Goal: Task Accomplishment & Management: Use online tool/utility

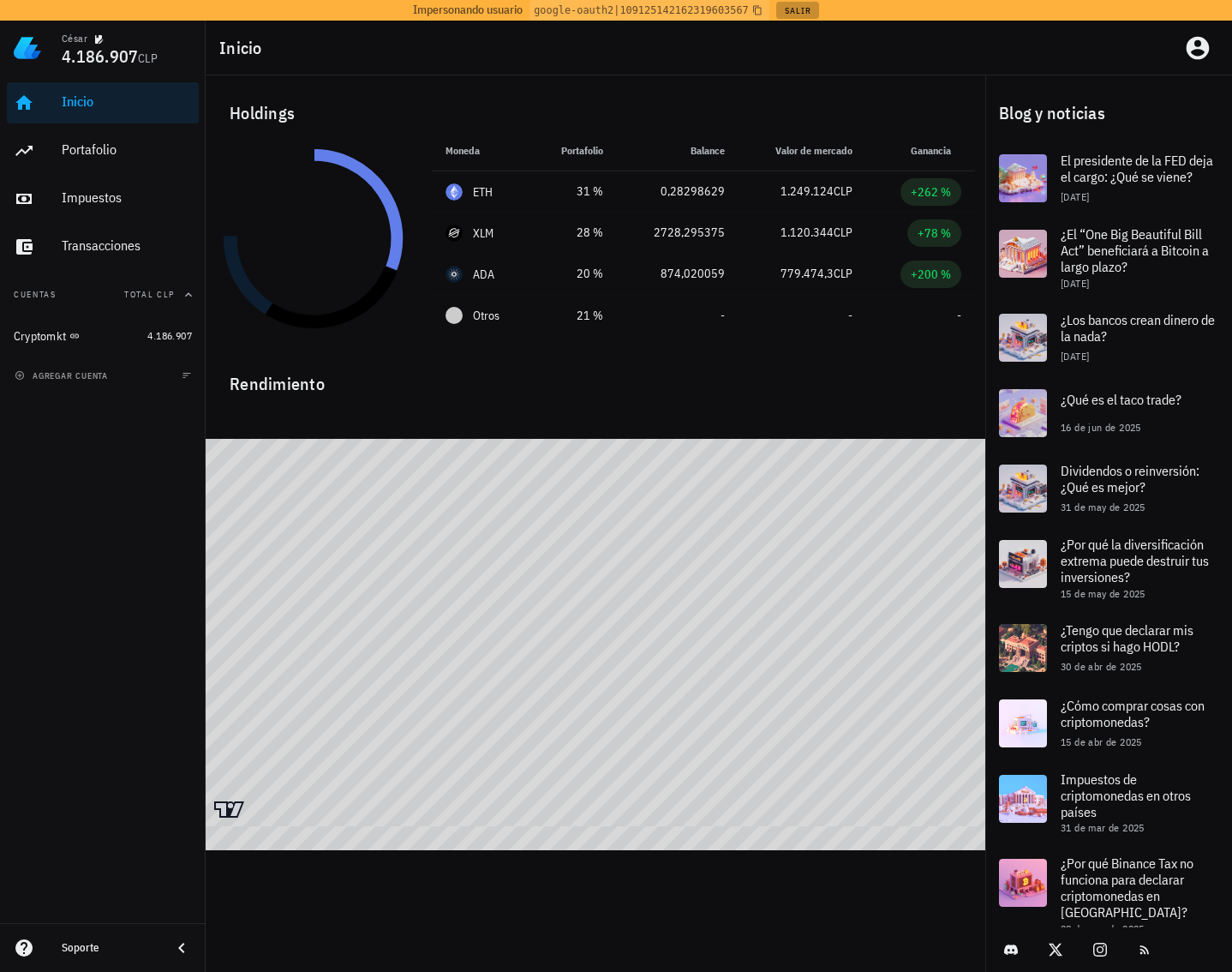
click at [799, 8] on button "Salir" at bounding box center [797, 11] width 42 height 18
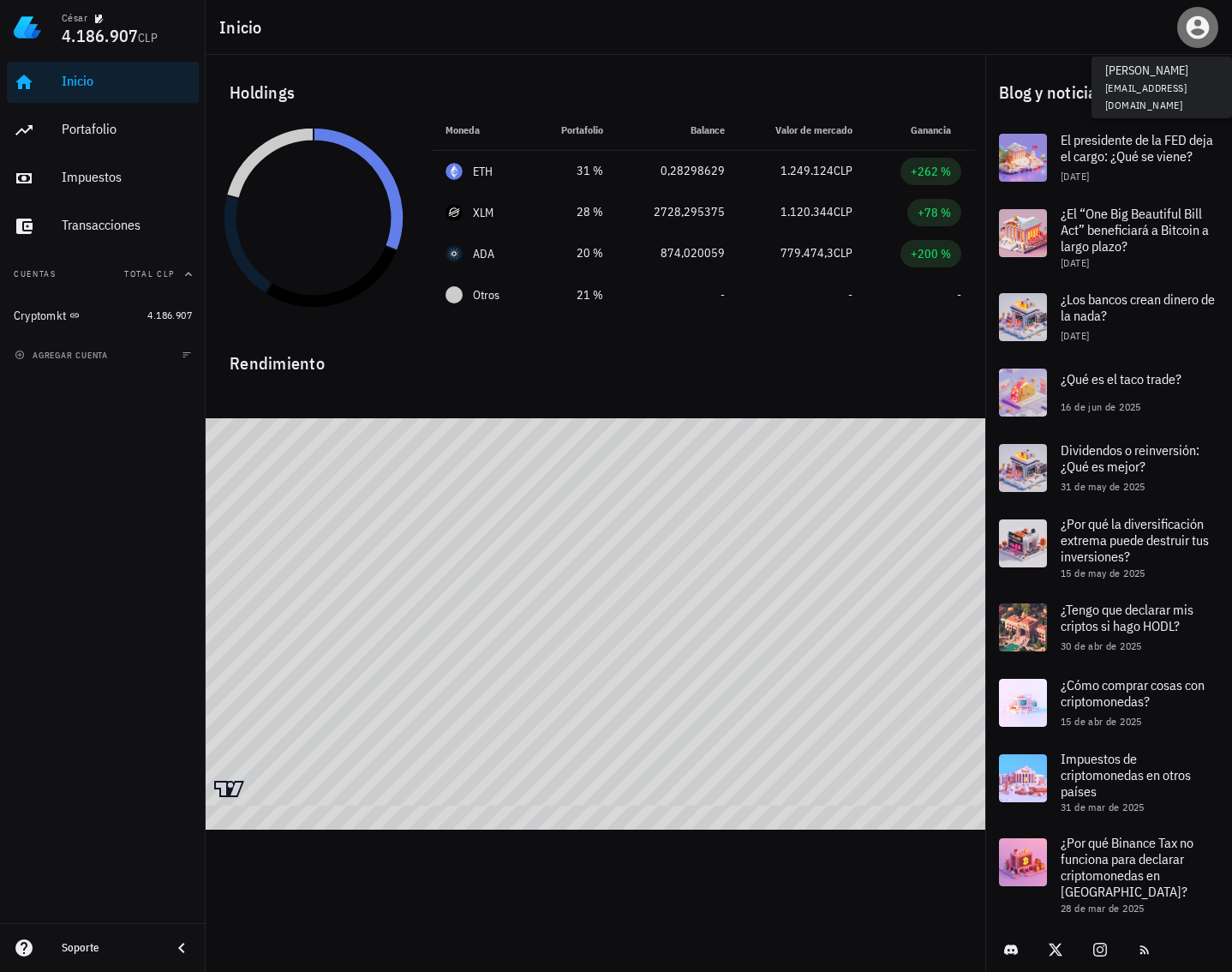
click at [1187, 29] on icon "button" at bounding box center [1198, 28] width 23 height 23
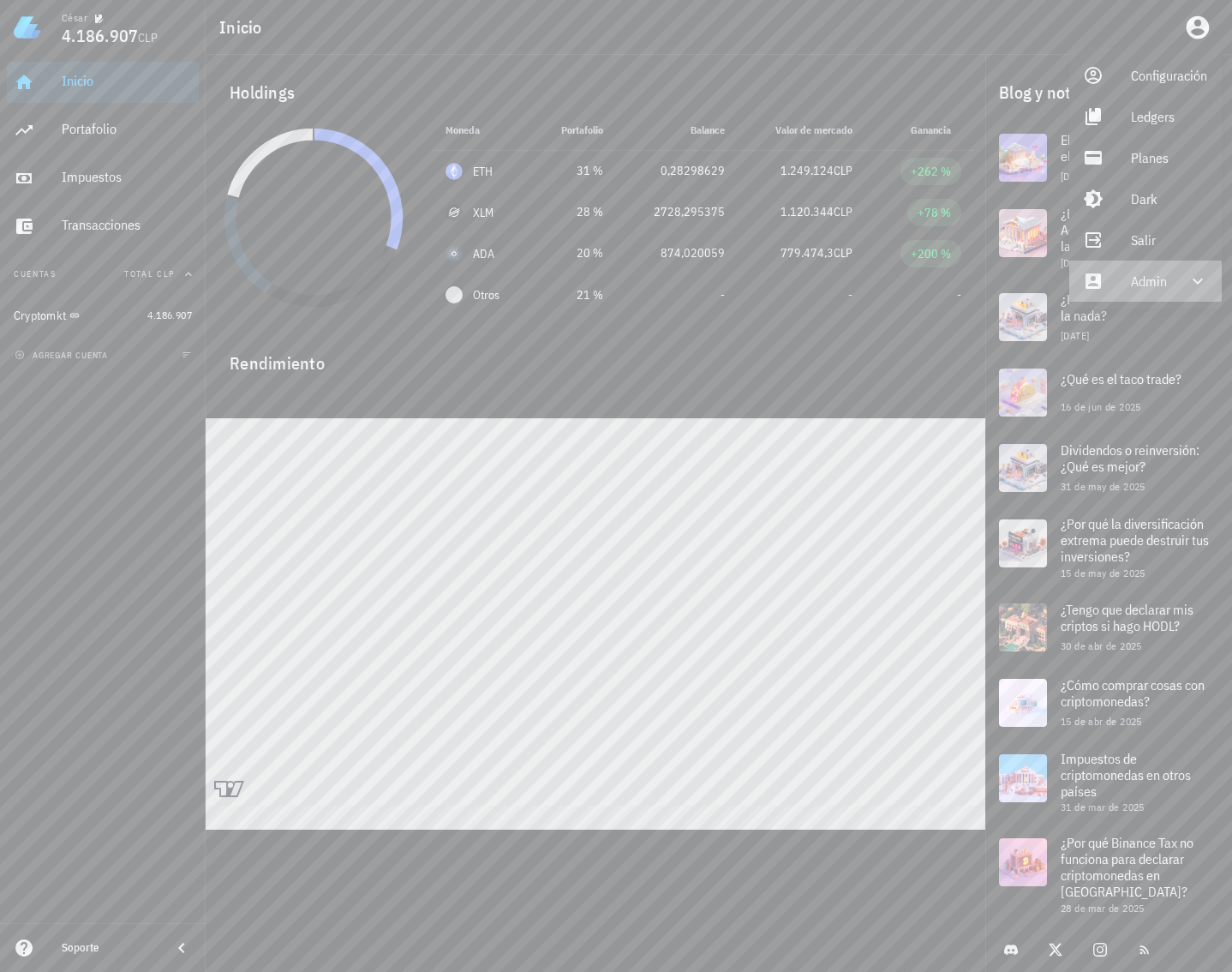
click at [1139, 287] on div "Admin" at bounding box center [1149, 281] width 36 height 34
click at [1128, 323] on link "Impersonar" at bounding box center [1146, 322] width 154 height 41
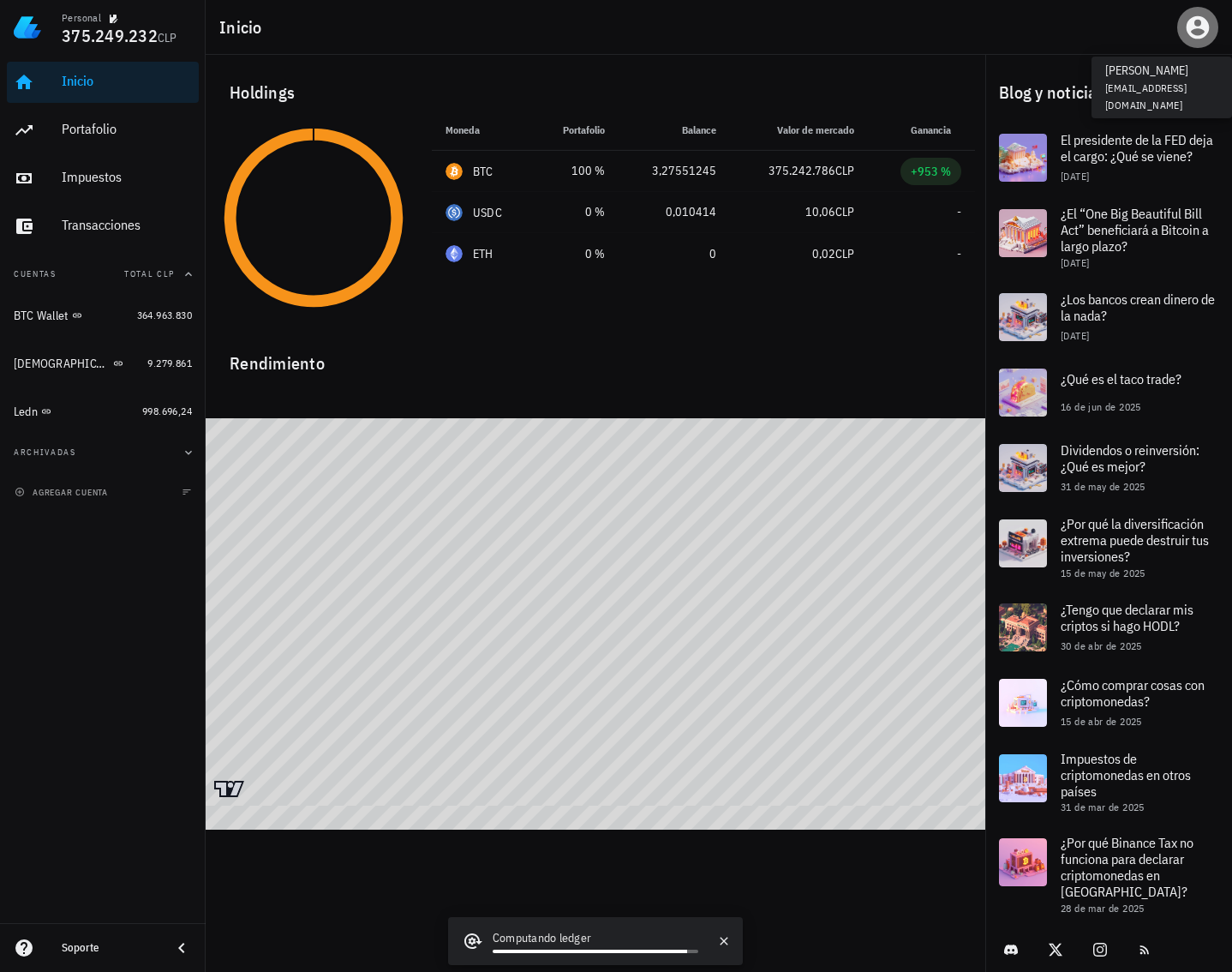
click at [1191, 32] on icon "button" at bounding box center [1198, 28] width 23 height 23
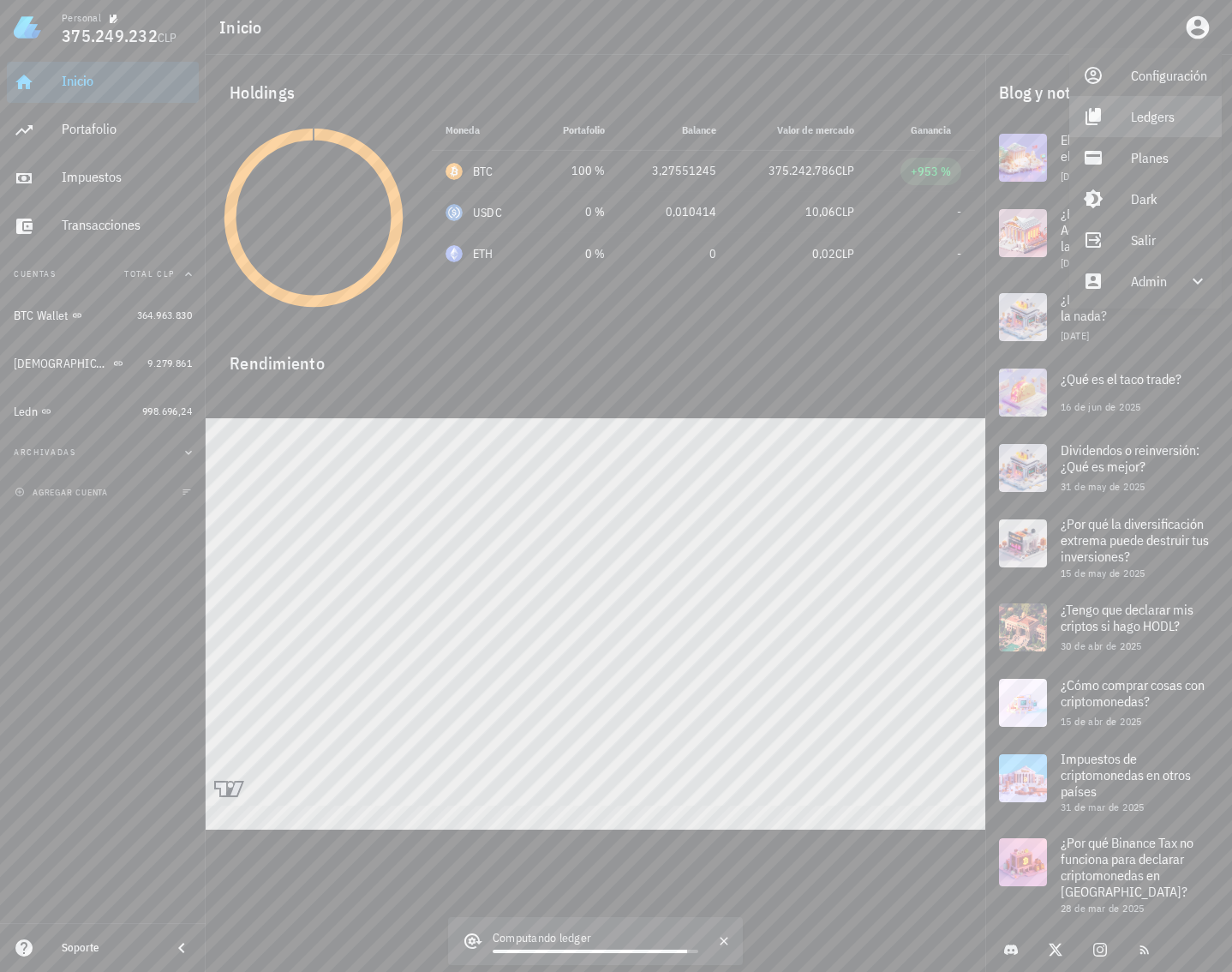
click at [1143, 113] on div "Ledgers" at bounding box center [1170, 116] width 77 height 34
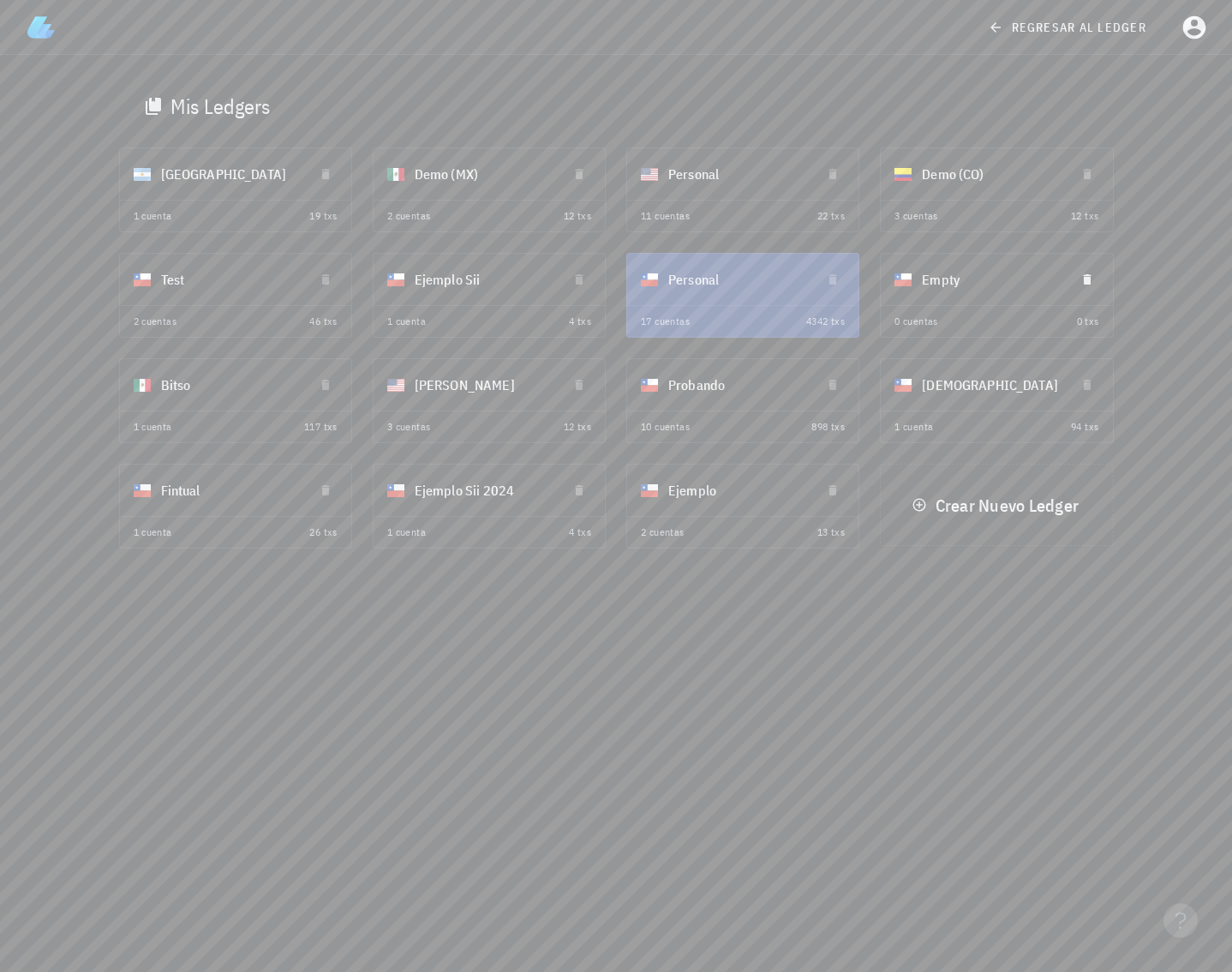
click at [974, 287] on div "Empty" at bounding box center [991, 279] width 139 height 45
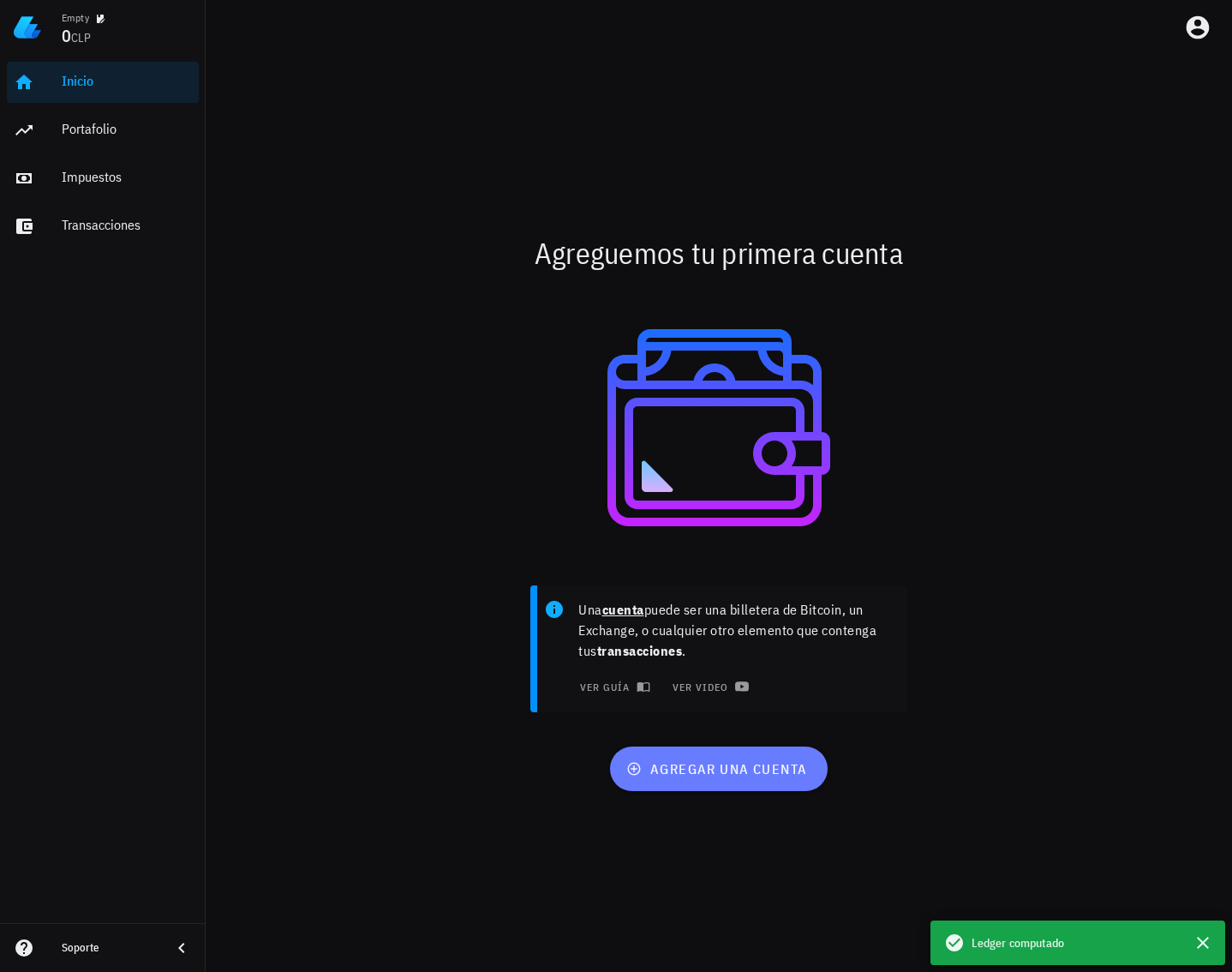
click at [720, 761] on span "agregar una cuenta" at bounding box center [718, 769] width 177 height 18
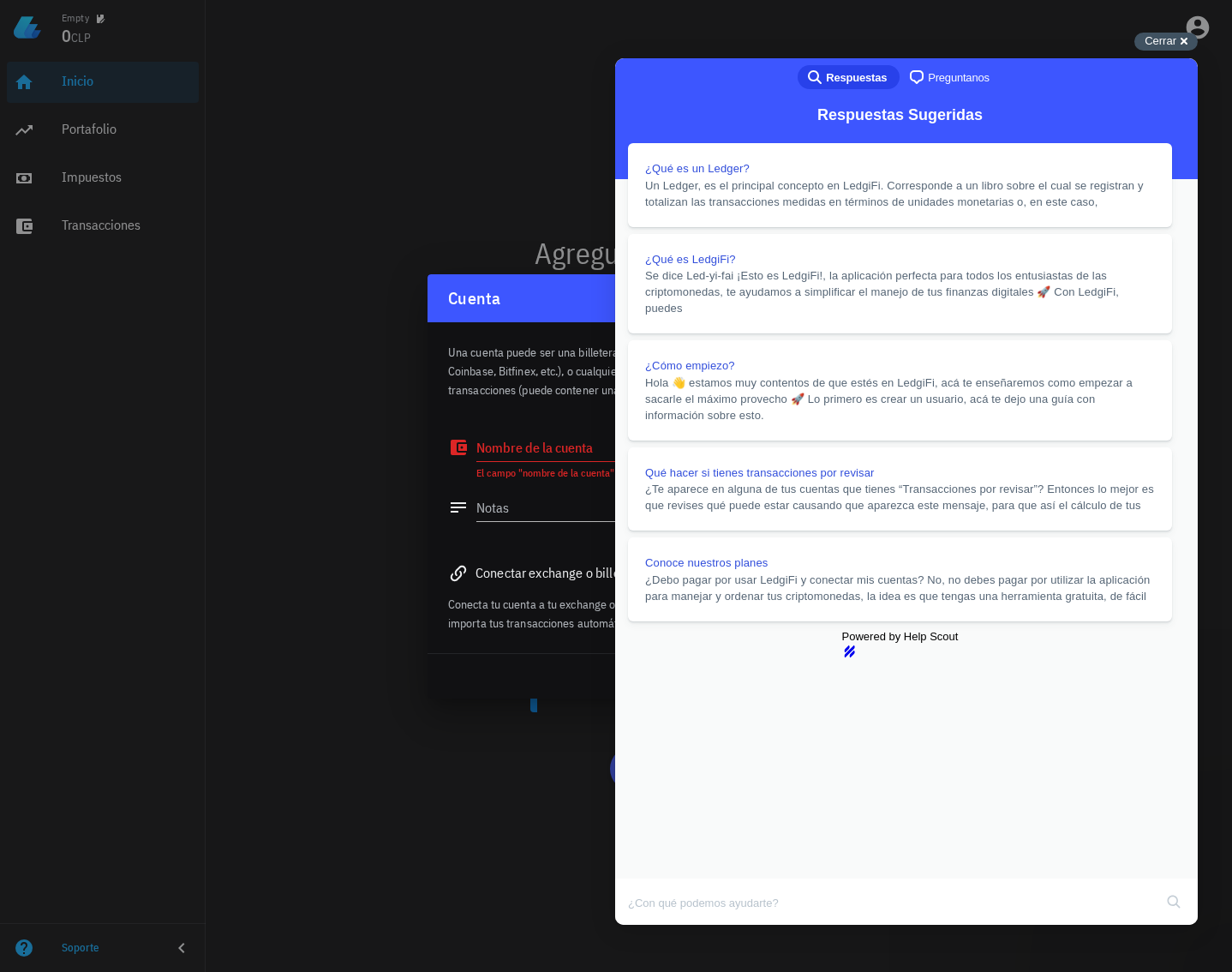
click at [1157, 49] on div "Cerrar cross-small" at bounding box center [1165, 41] width 63 height 18
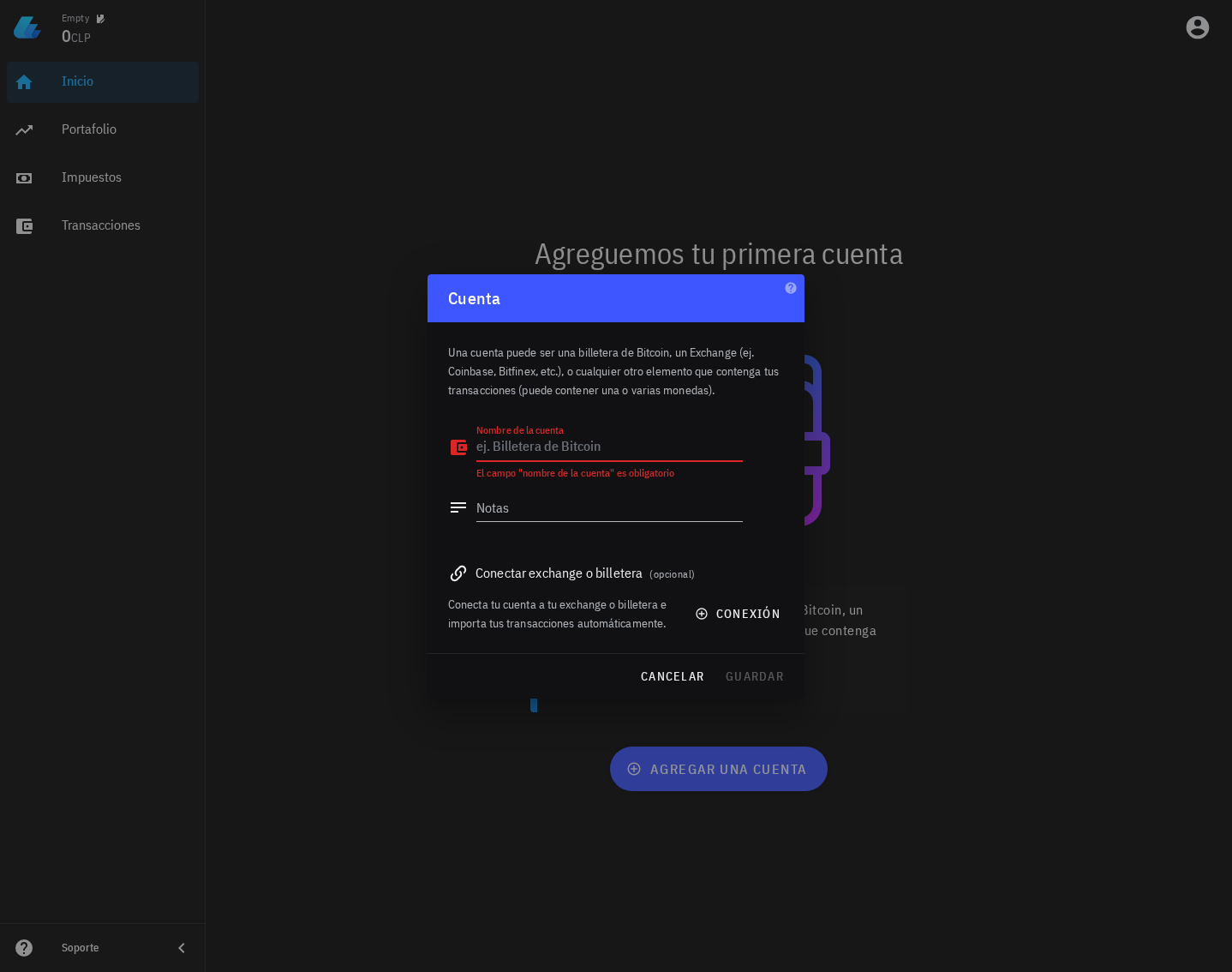
click at [585, 447] on textarea "Nombre de la cuenta" at bounding box center [609, 447] width 267 height 27
type textarea "CryptoMkt"
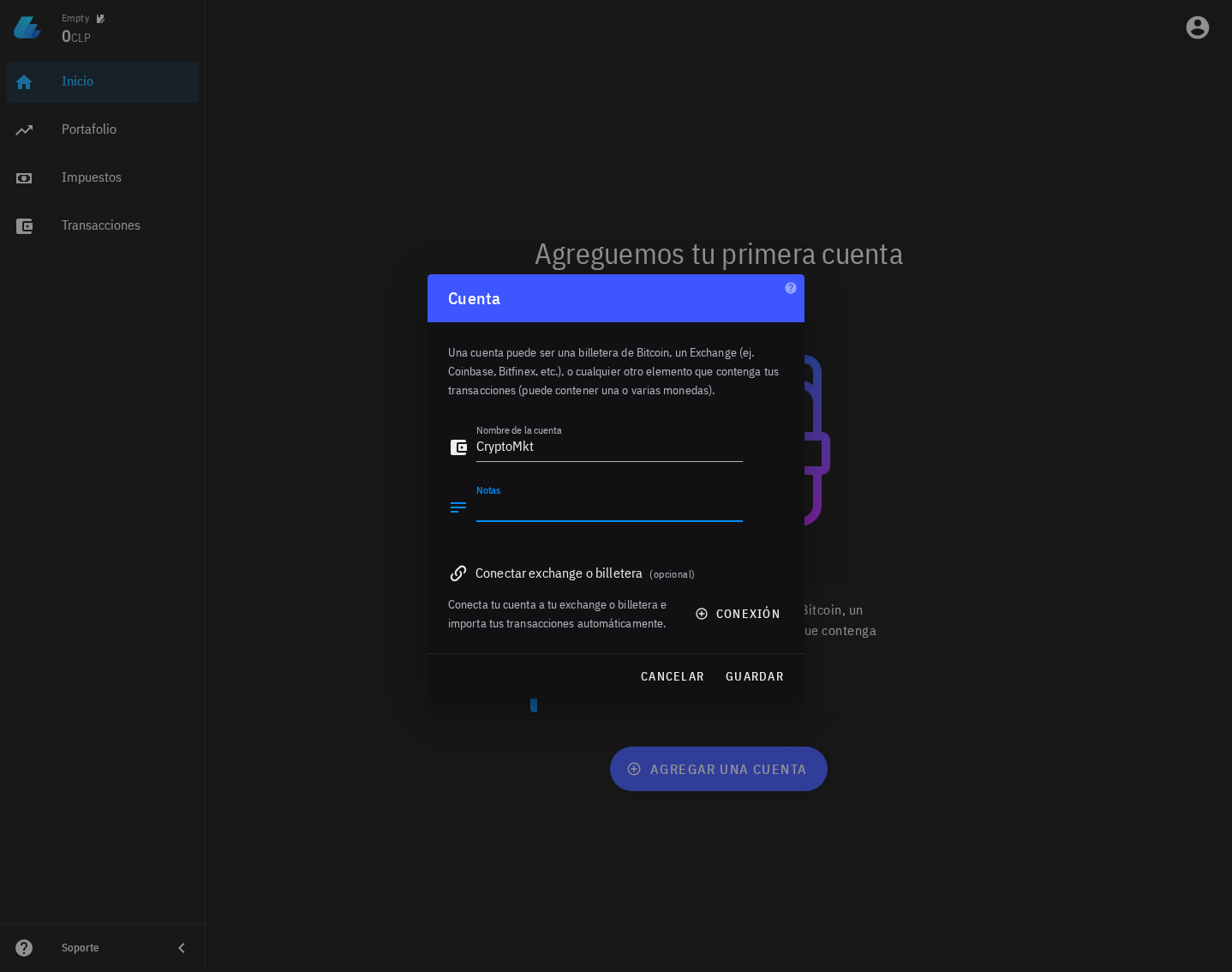
click at [623, 508] on textarea "Notas" at bounding box center [609, 507] width 267 height 27
click at [751, 626] on button "conexión" at bounding box center [739, 613] width 110 height 31
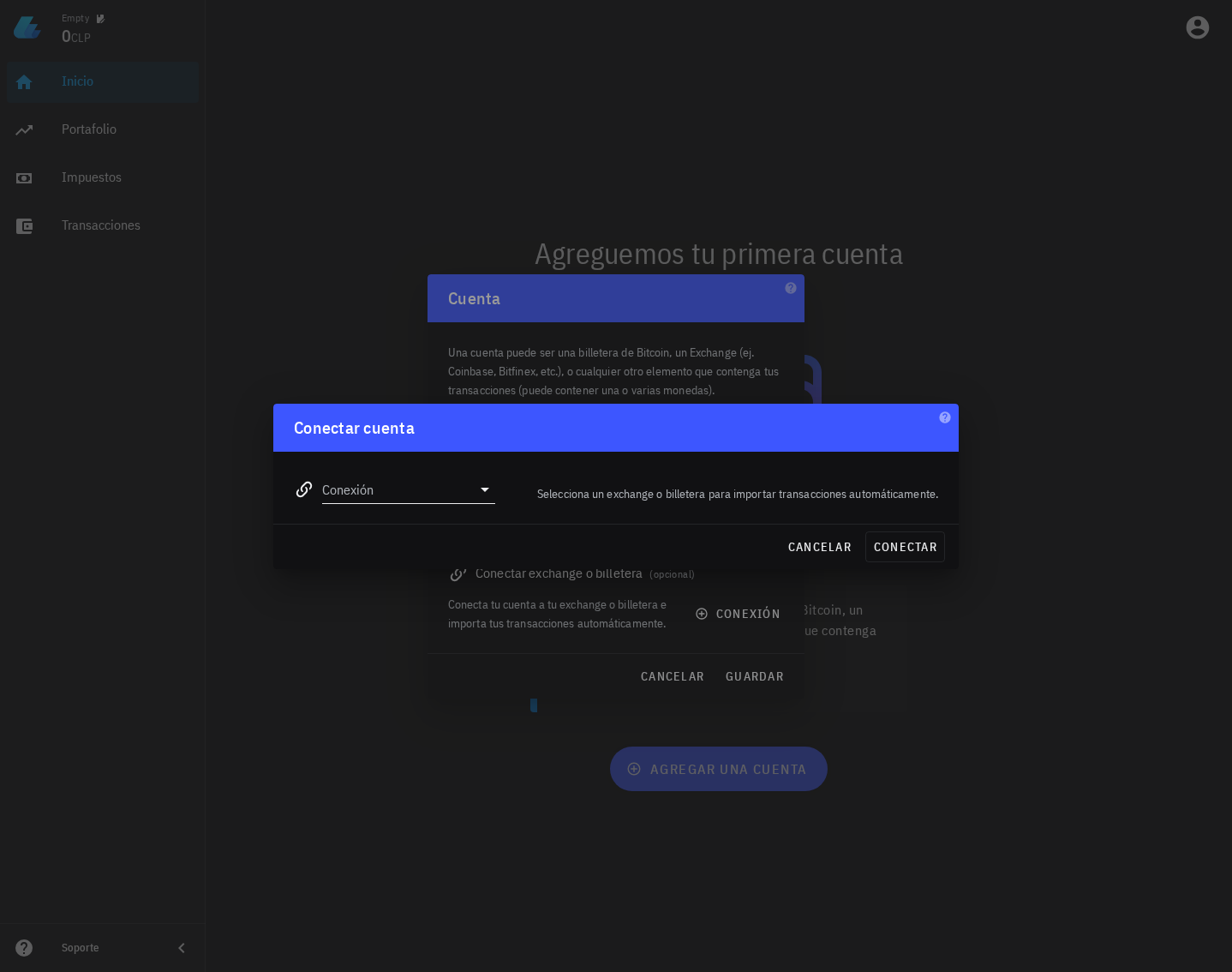
click at [413, 497] on input "Conexión" at bounding box center [396, 489] width 149 height 27
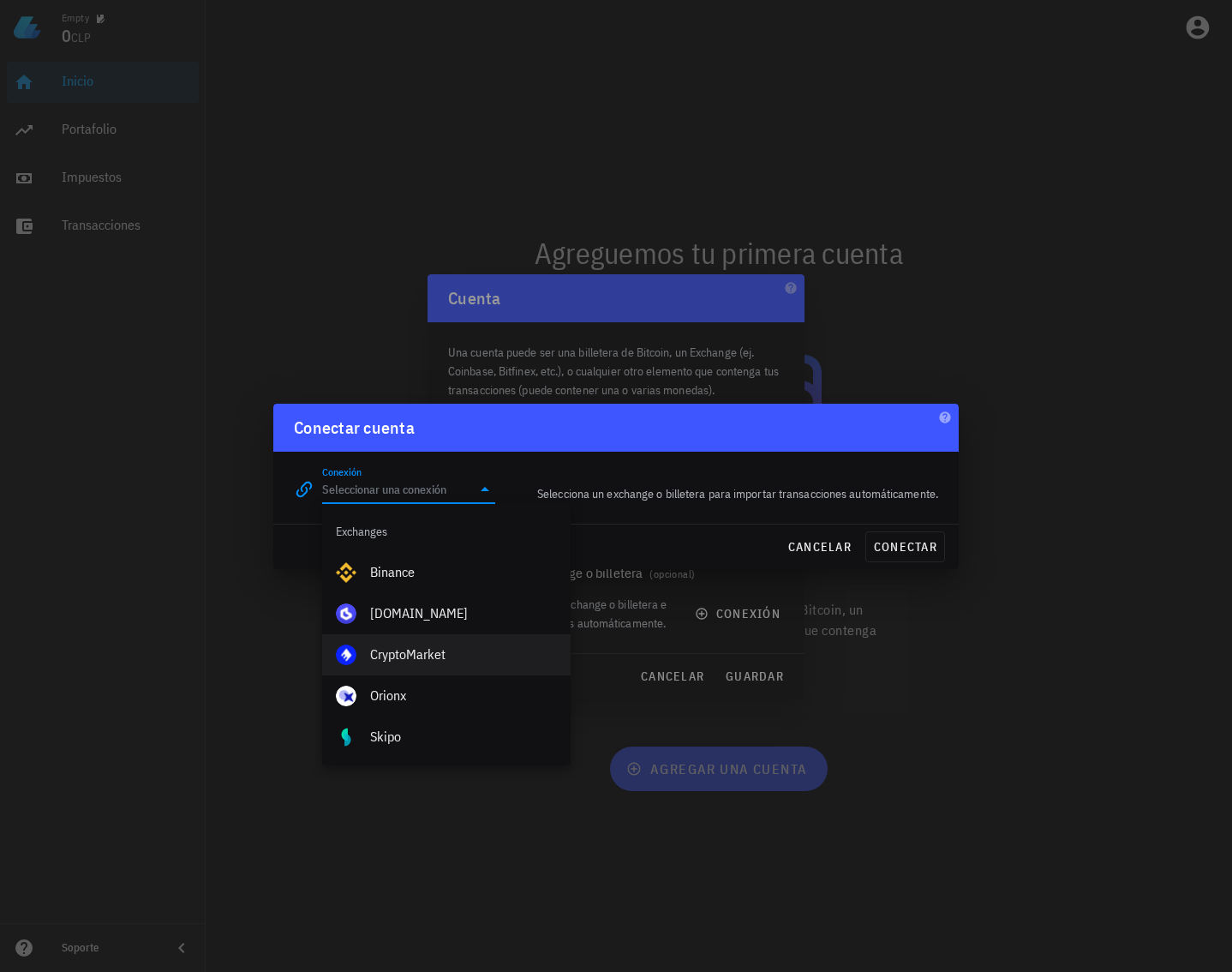
click at [452, 639] on div "CryptoMarket" at bounding box center [463, 654] width 187 height 37
type input "CryptoMarket"
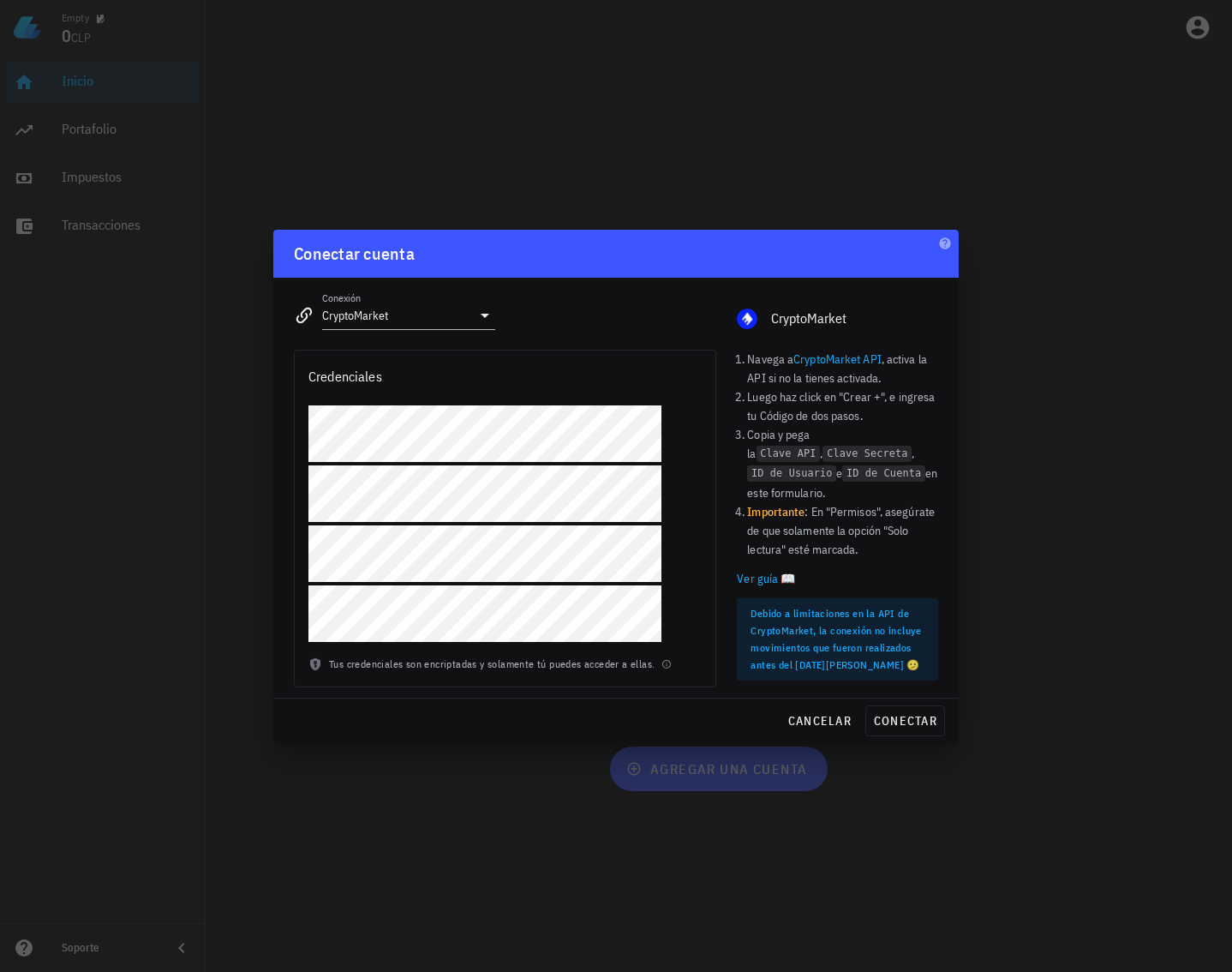
click at [406, 522] on div at bounding box center [505, 530] width 421 height 250
click at [911, 707] on button "conectar" at bounding box center [905, 720] width 80 height 31
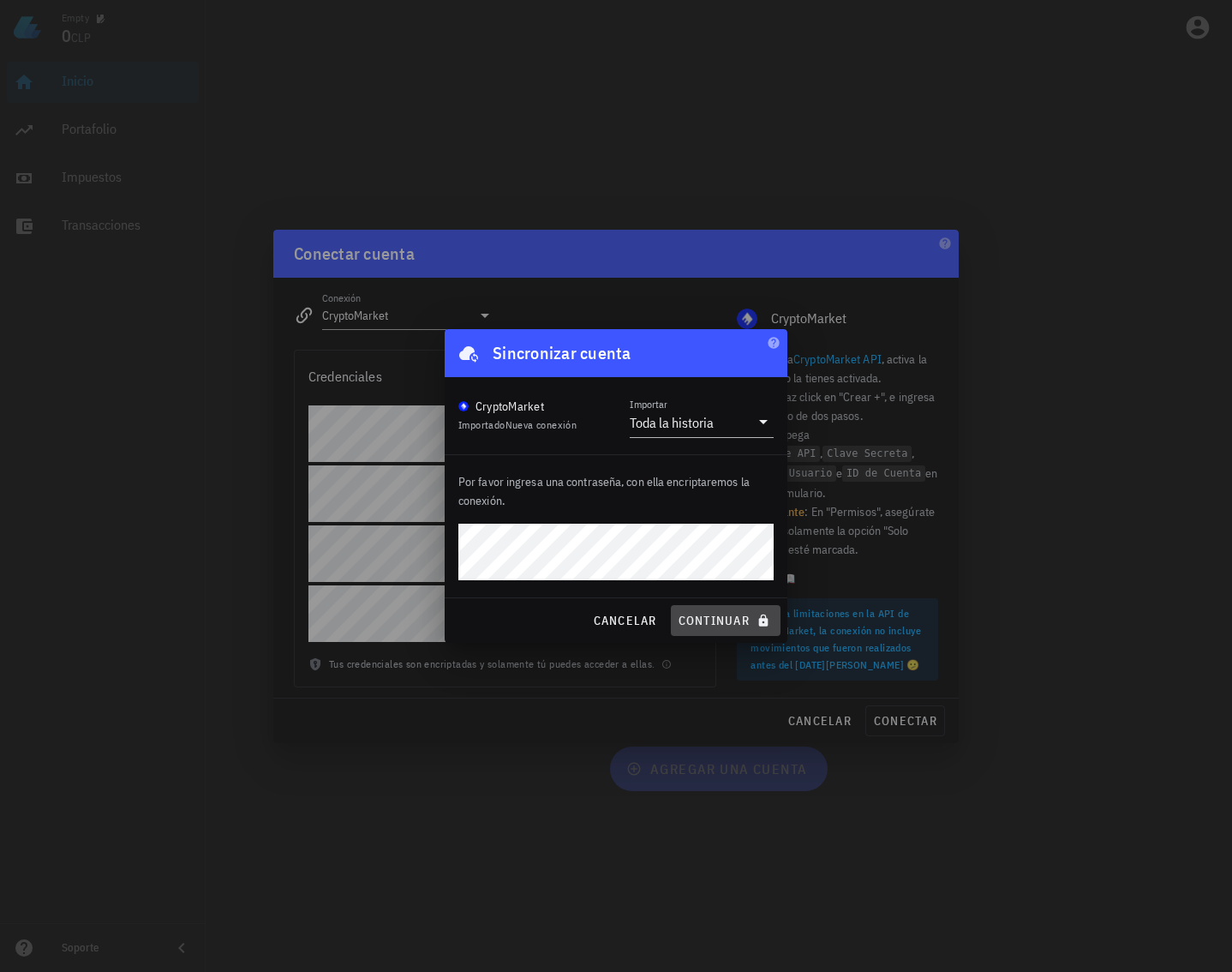
click at [725, 624] on span "continuar" at bounding box center [725, 620] width 96 height 16
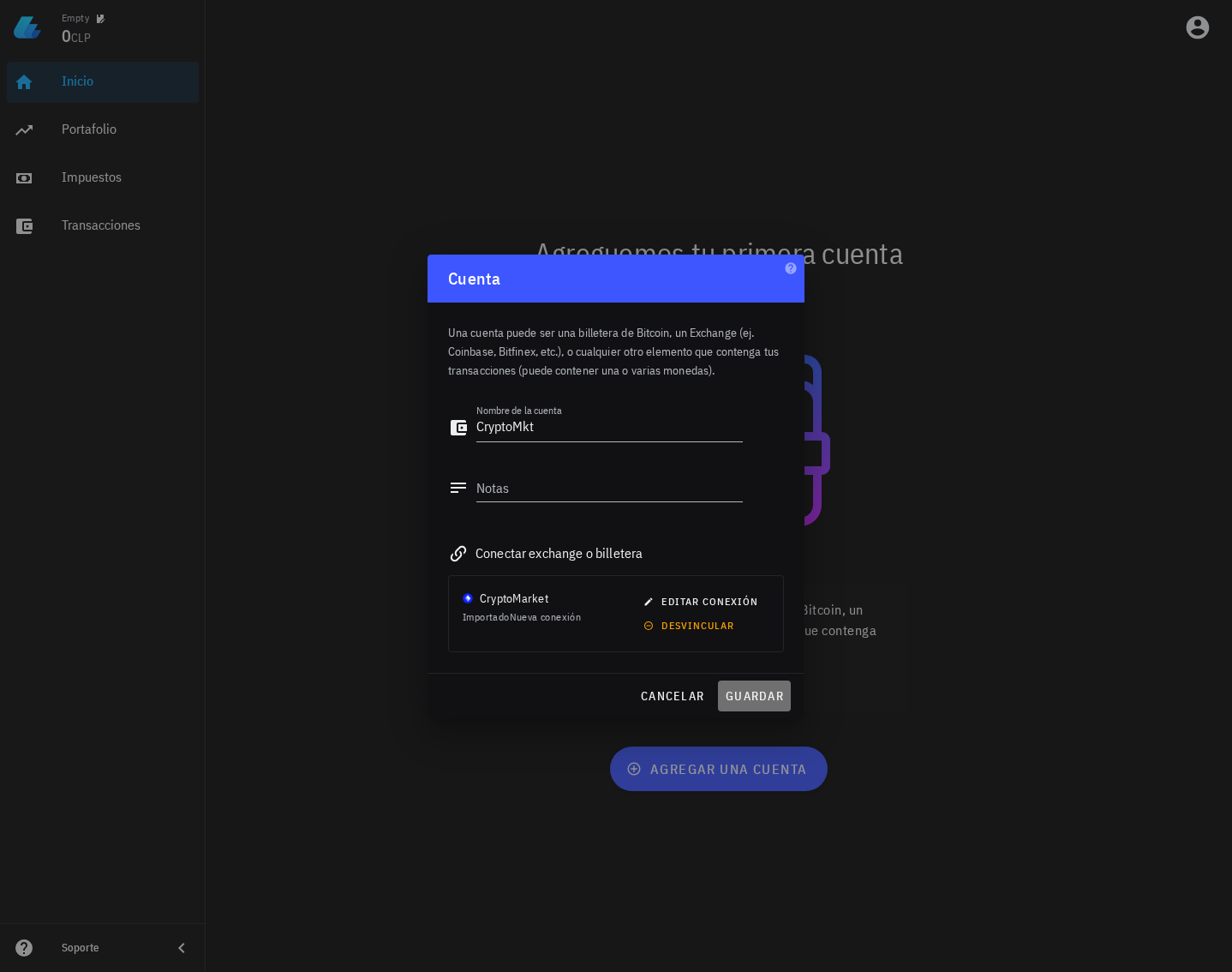
click at [749, 688] on span "guardar" at bounding box center [753, 696] width 59 height 16
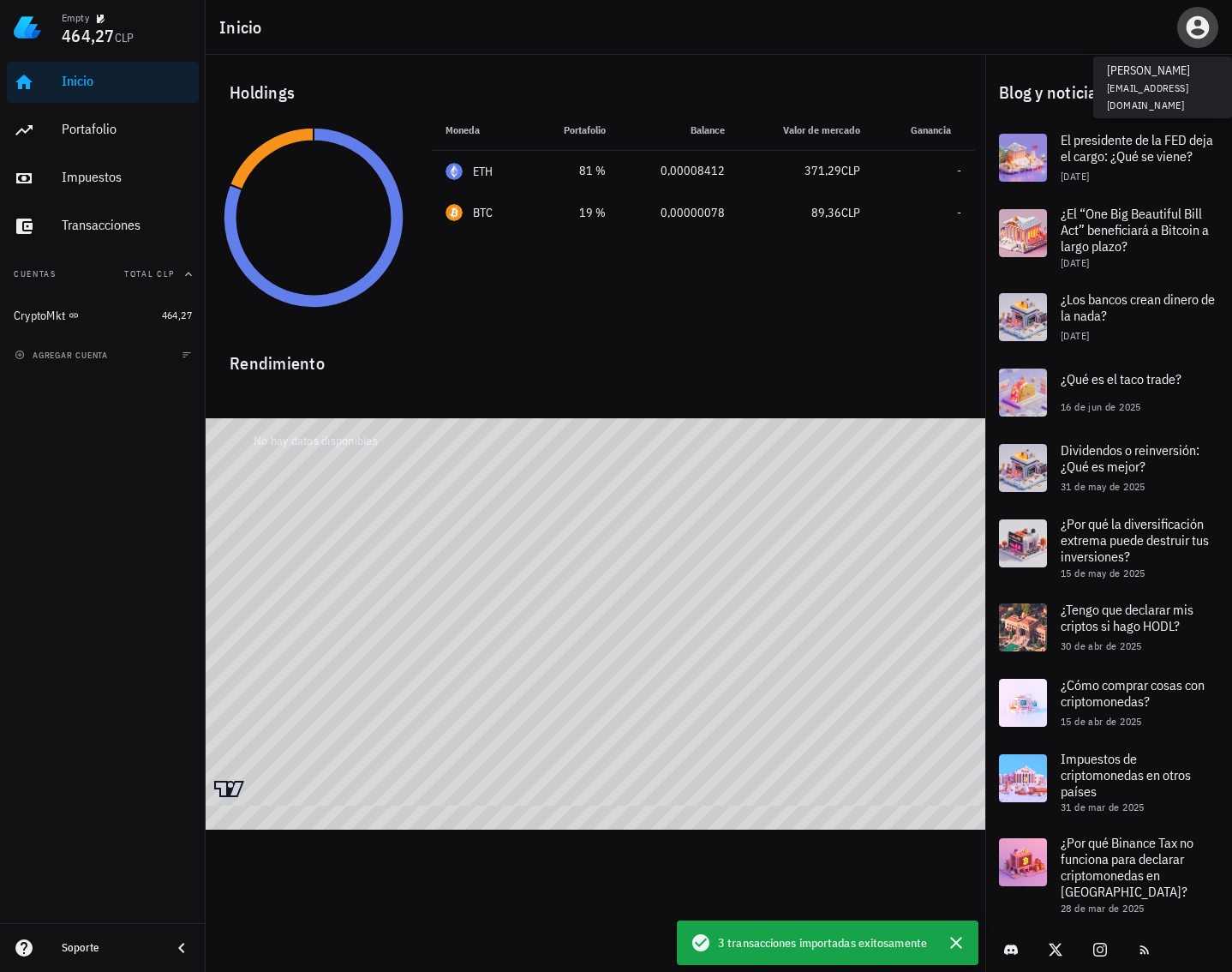
click at [1202, 18] on icon "button" at bounding box center [1198, 28] width 23 height 23
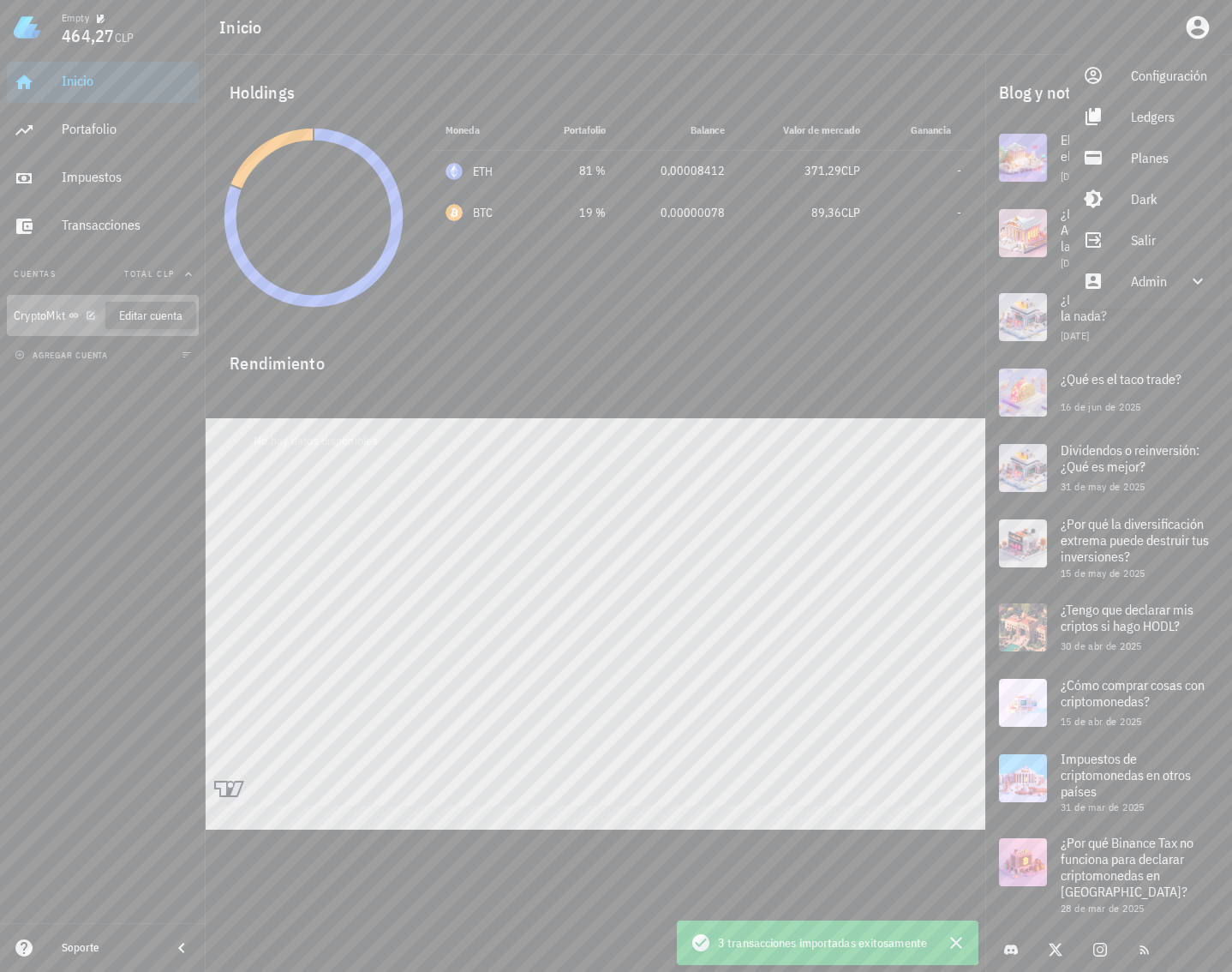
click at [92, 315] on icon "button" at bounding box center [91, 316] width 11 height 11
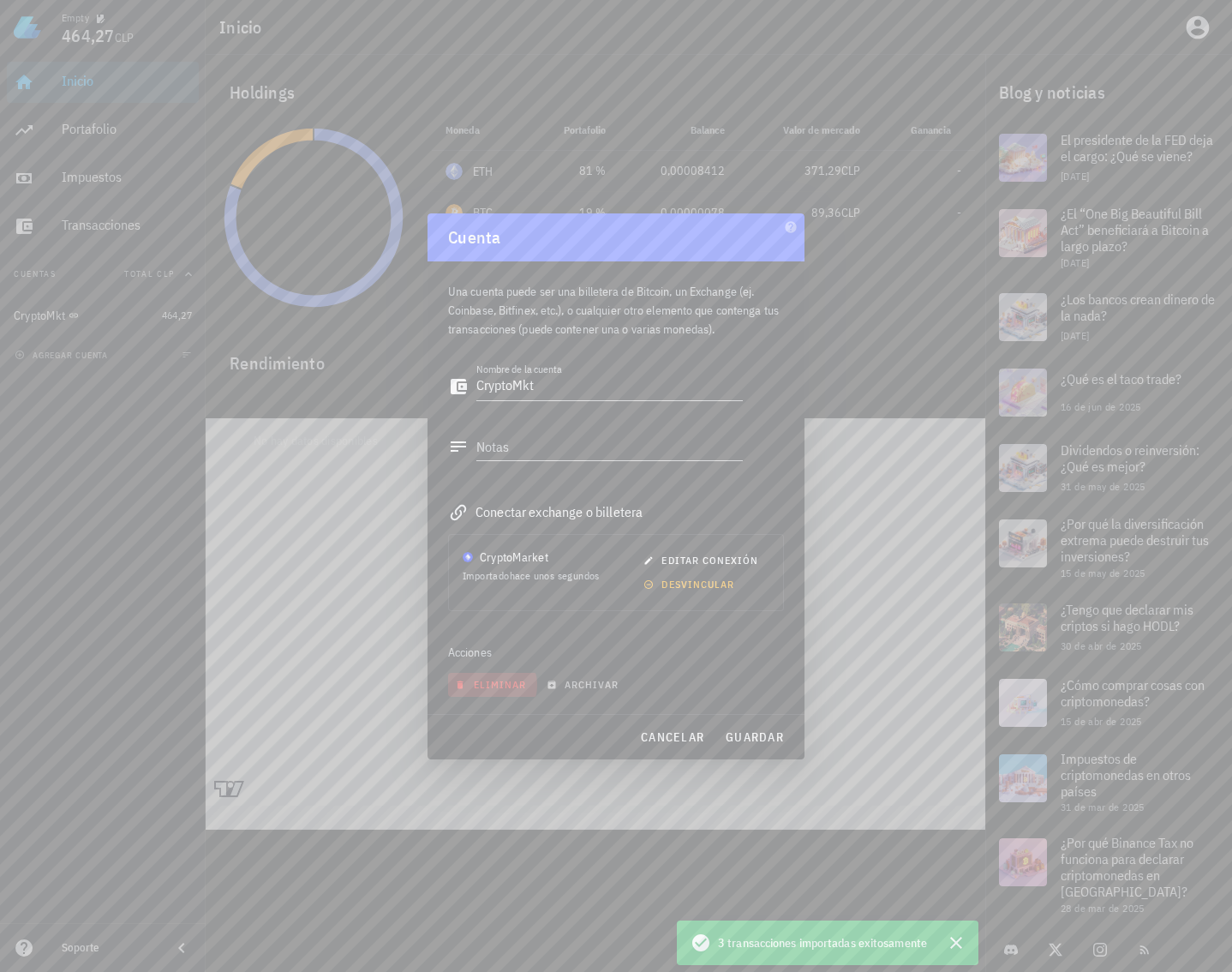
click at [498, 678] on span "eliminar" at bounding box center [492, 684] width 68 height 13
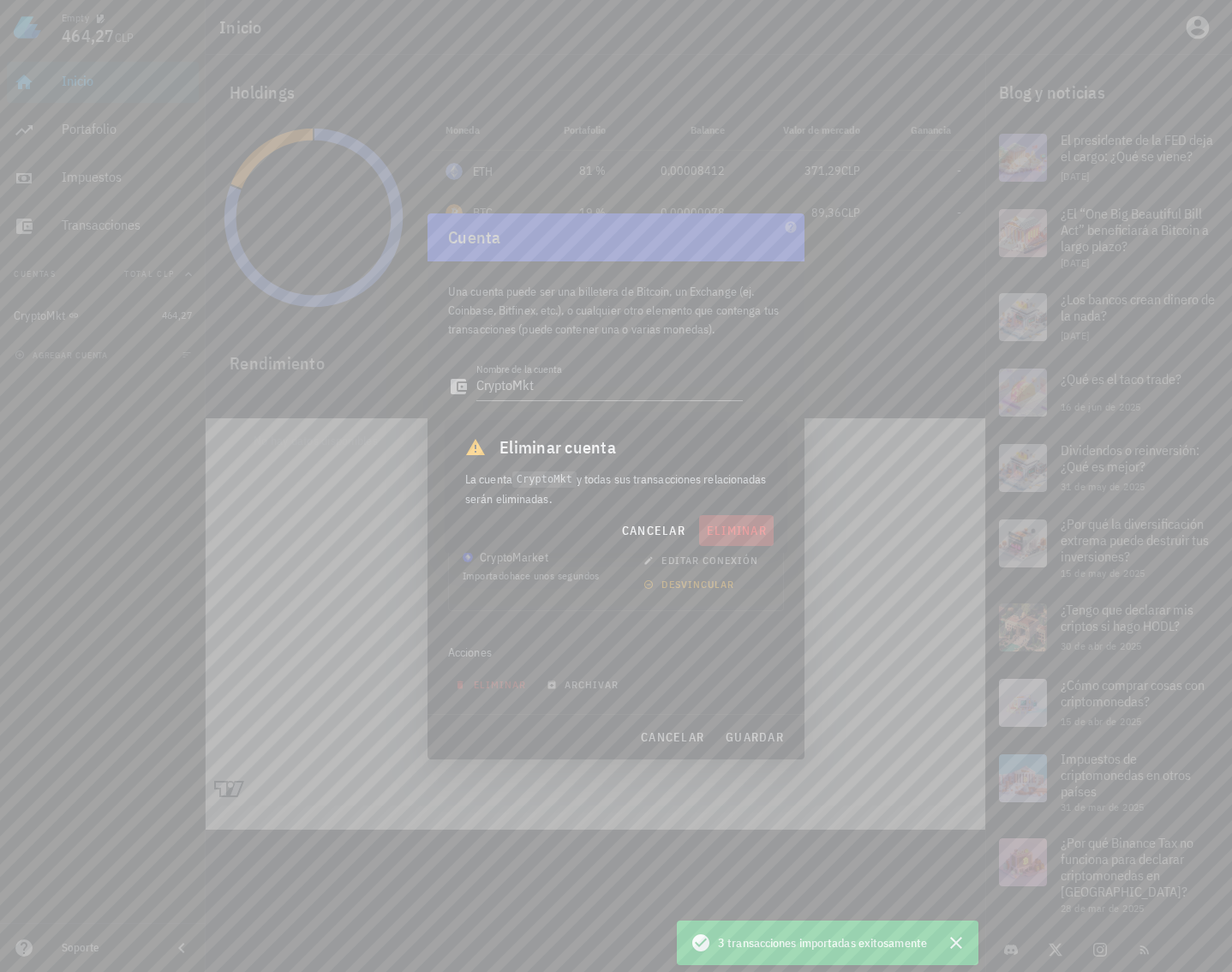
drag, startPoint x: 728, startPoint y: 525, endPoint x: 737, endPoint y: 618, distance: 93.4
click at [728, 525] on span "eliminar" at bounding box center [736, 531] width 61 height 16
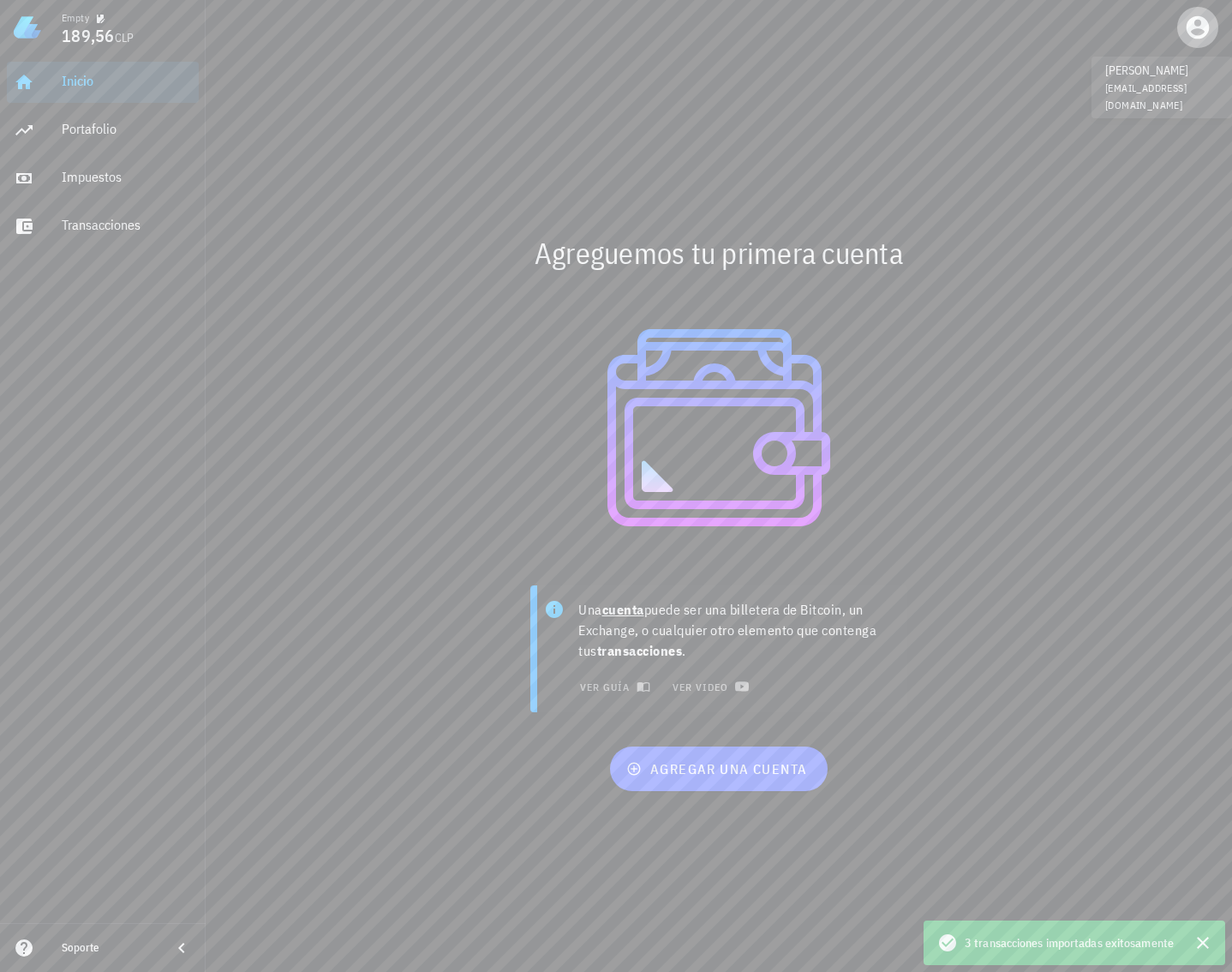
click at [1186, 30] on icon "button" at bounding box center [1198, 28] width 23 height 23
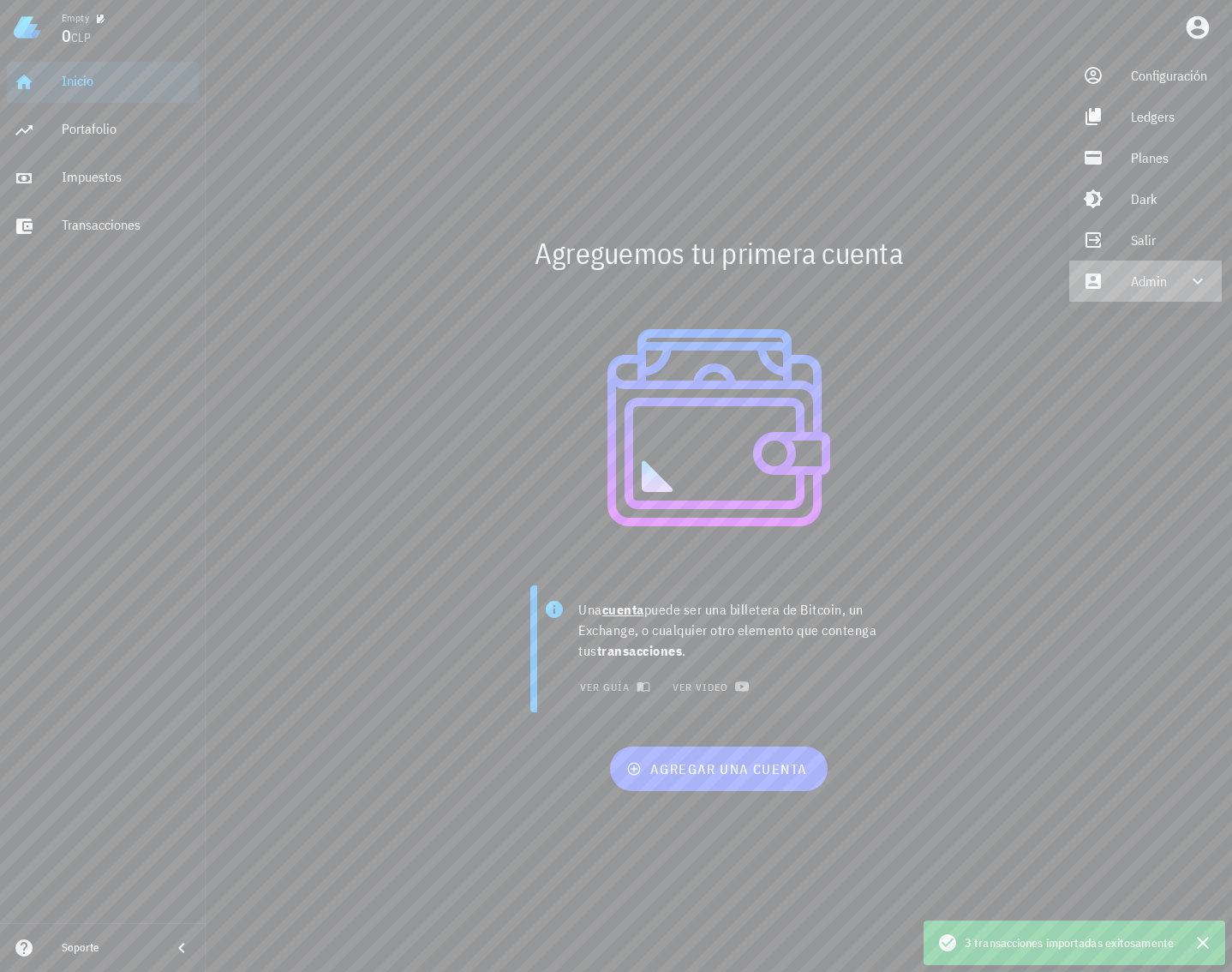
click at [1139, 282] on div "Admin" at bounding box center [1149, 281] width 36 height 34
click at [1132, 326] on div "Impersonar" at bounding box center [1171, 322] width 79 height 34
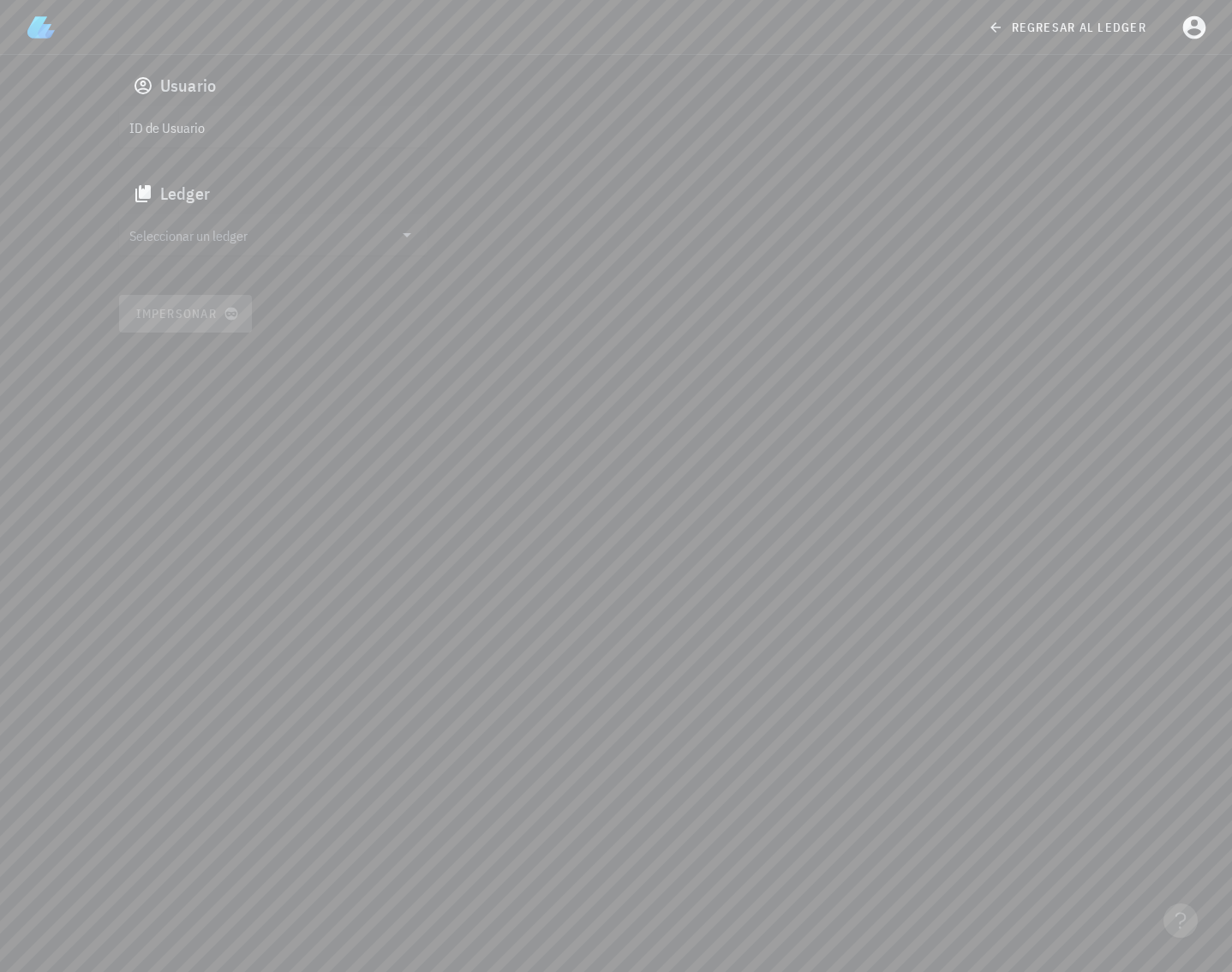
click at [252, 131] on input "ID de Usuario" at bounding box center [272, 126] width 284 height 27
paste input "google-oauth2|110873594734765108369"
type input "google-oauth2|110873594734765108369"
click at [243, 253] on div "Seleccionar un ledger" at bounding box center [274, 234] width 309 height 41
click at [229, 254] on div "clvp8be9n001dw5pwh5nfufgd" at bounding box center [287, 252] width 253 height 12
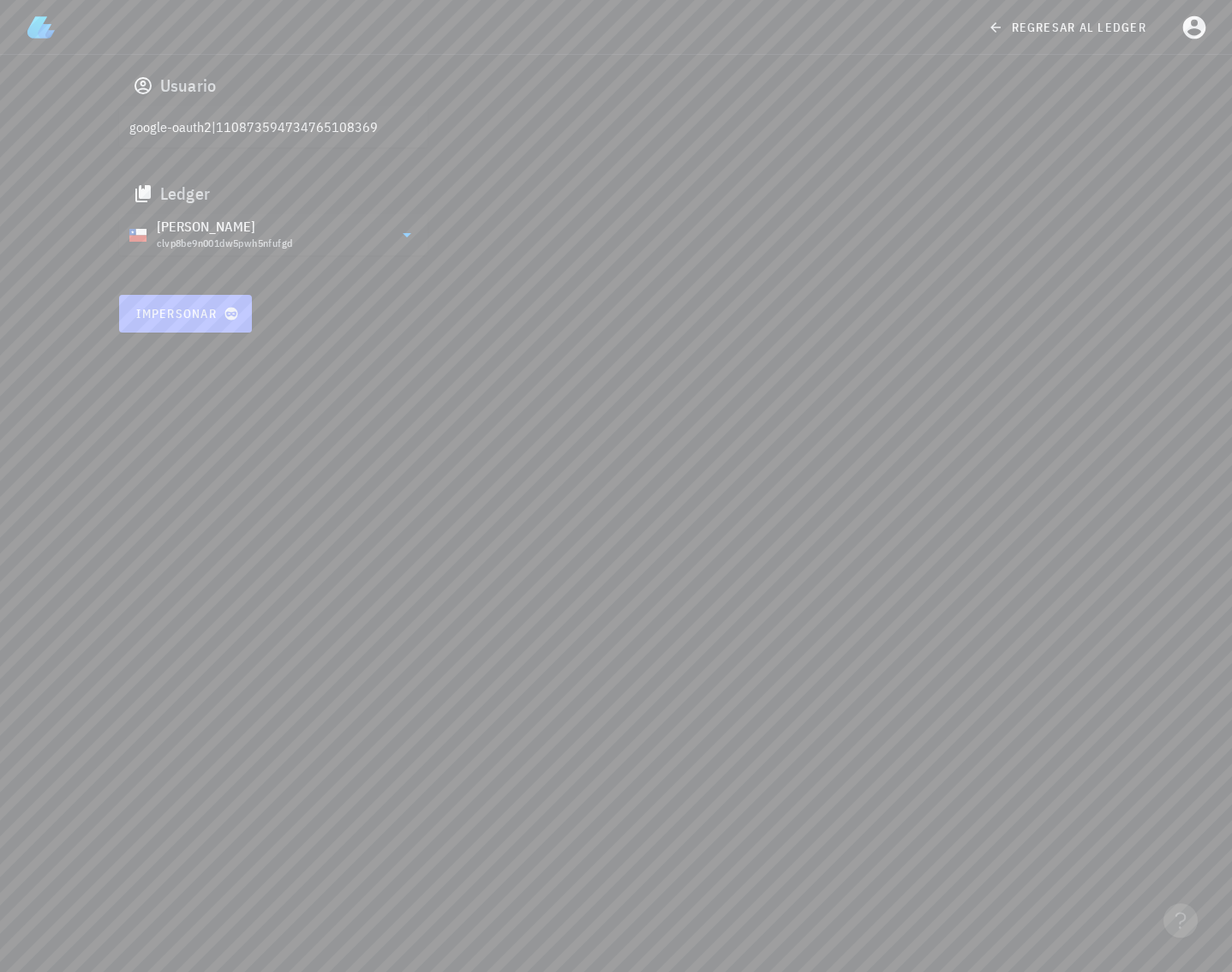
click at [212, 306] on span "Impersonar" at bounding box center [185, 314] width 100 height 16
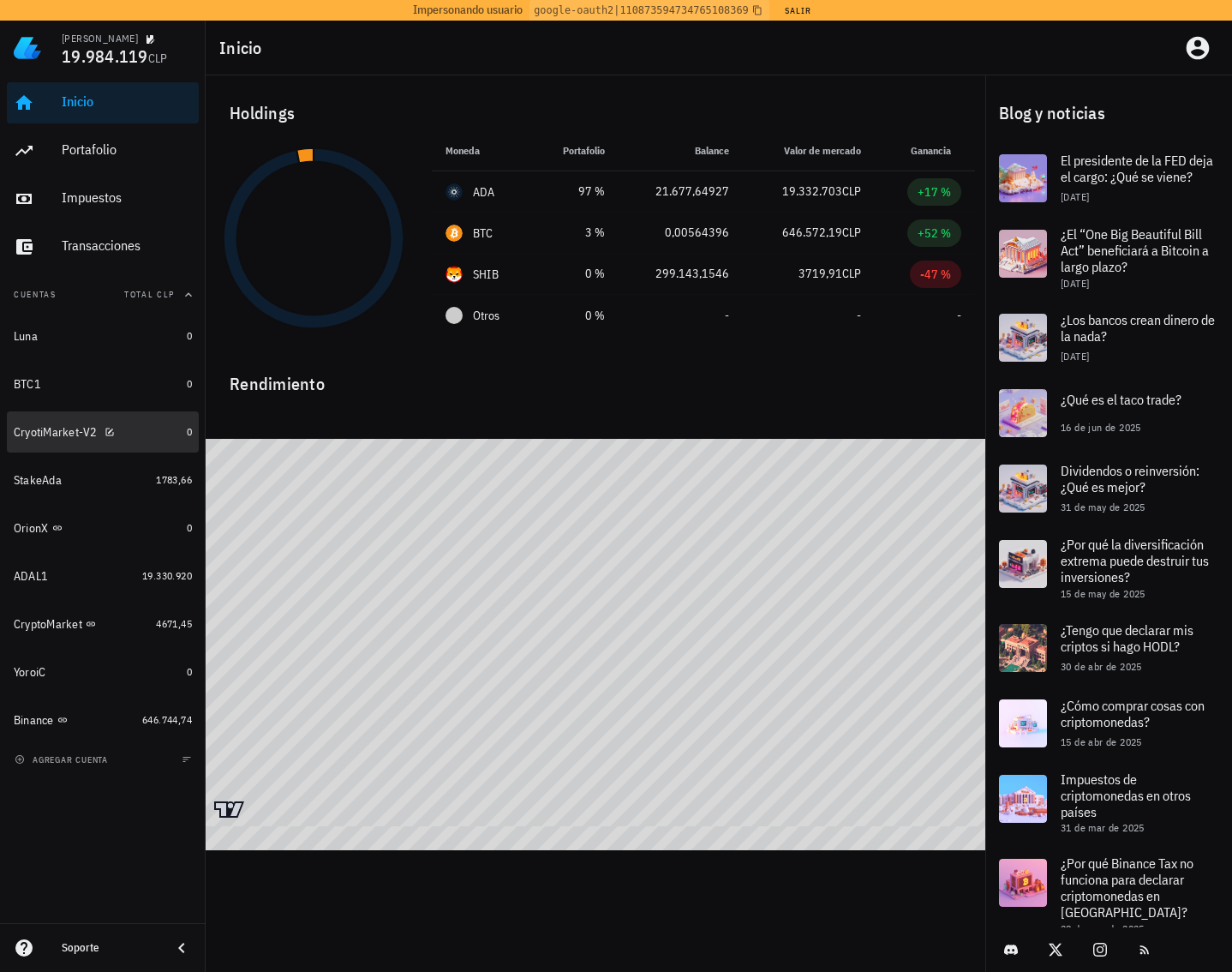
click at [137, 433] on div "CryotiMarket-V2" at bounding box center [97, 432] width 167 height 17
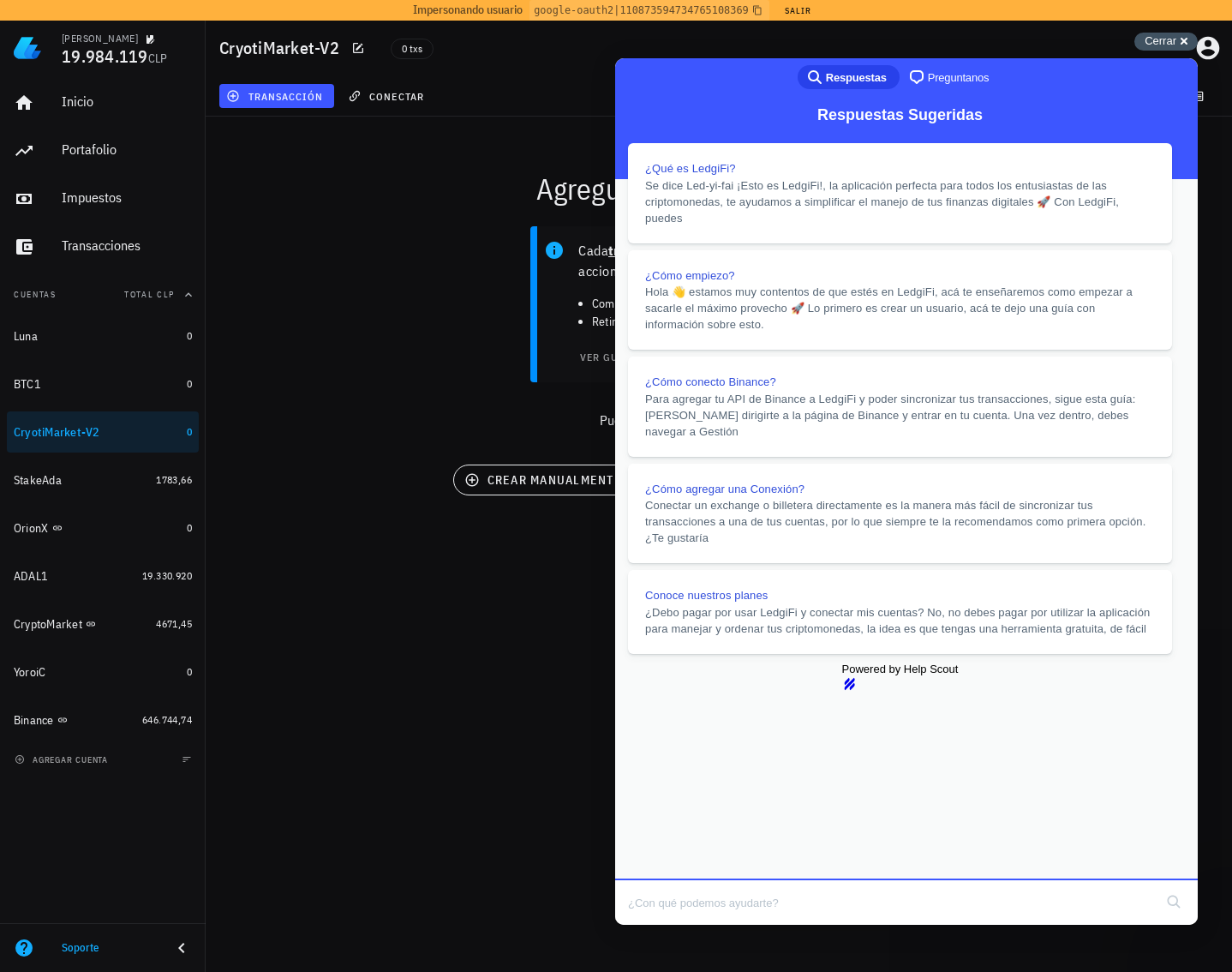
drag, startPoint x: 410, startPoint y: 0, endPoint x: 1164, endPoint y: 40, distance: 755.1
click at [1164, 40] on span "Cerrar" at bounding box center [1160, 40] width 32 height 13
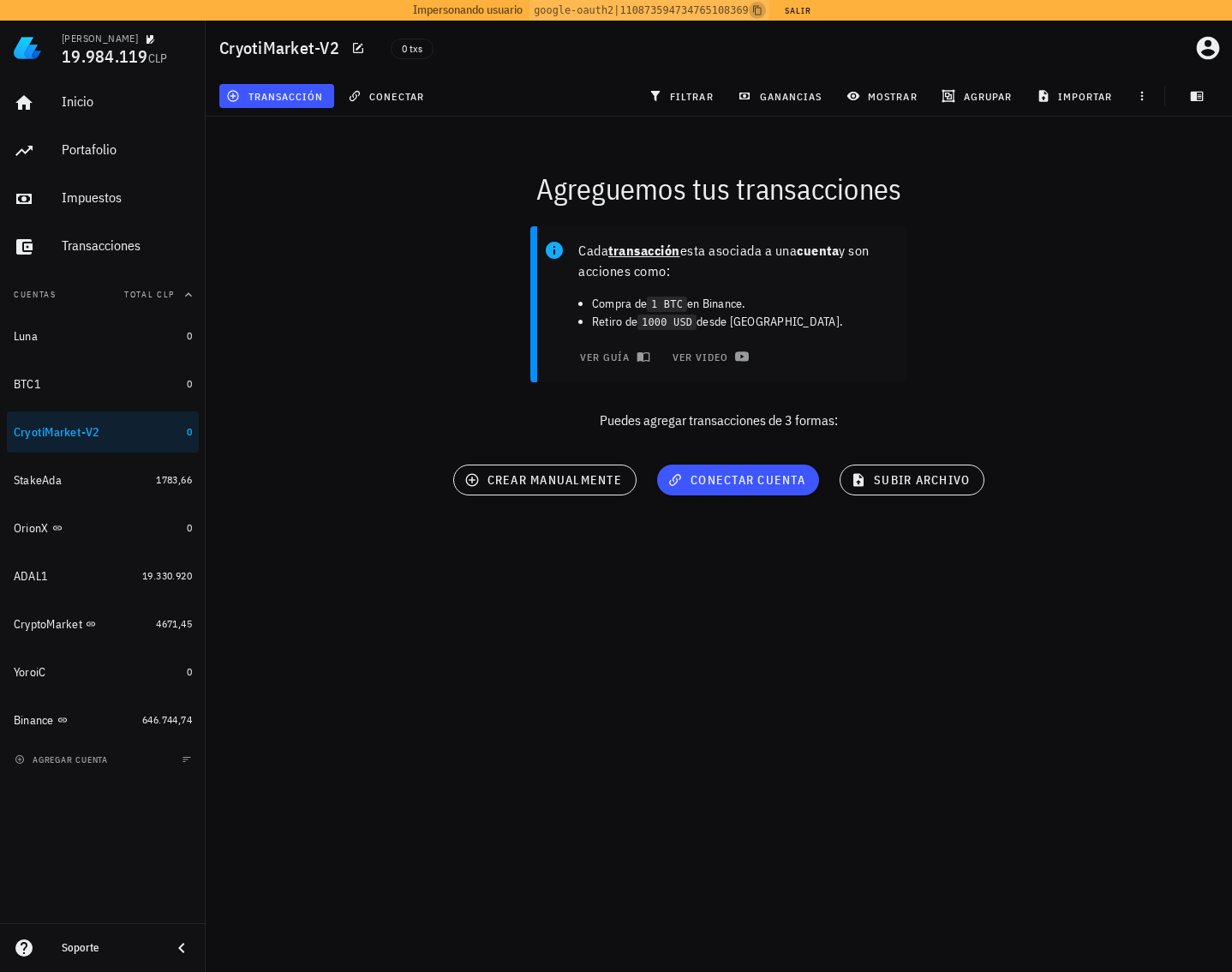
click at [753, 8] on icon "button" at bounding box center [758, 11] width 9 height 10
click at [422, 278] on div "Cada transacción esta asociada a una cuenta y son acciones como: Compra de 1 BT…" at bounding box center [719, 335] width 1047 height 239
click at [673, 477] on icon "button" at bounding box center [675, 480] width 12 height 12
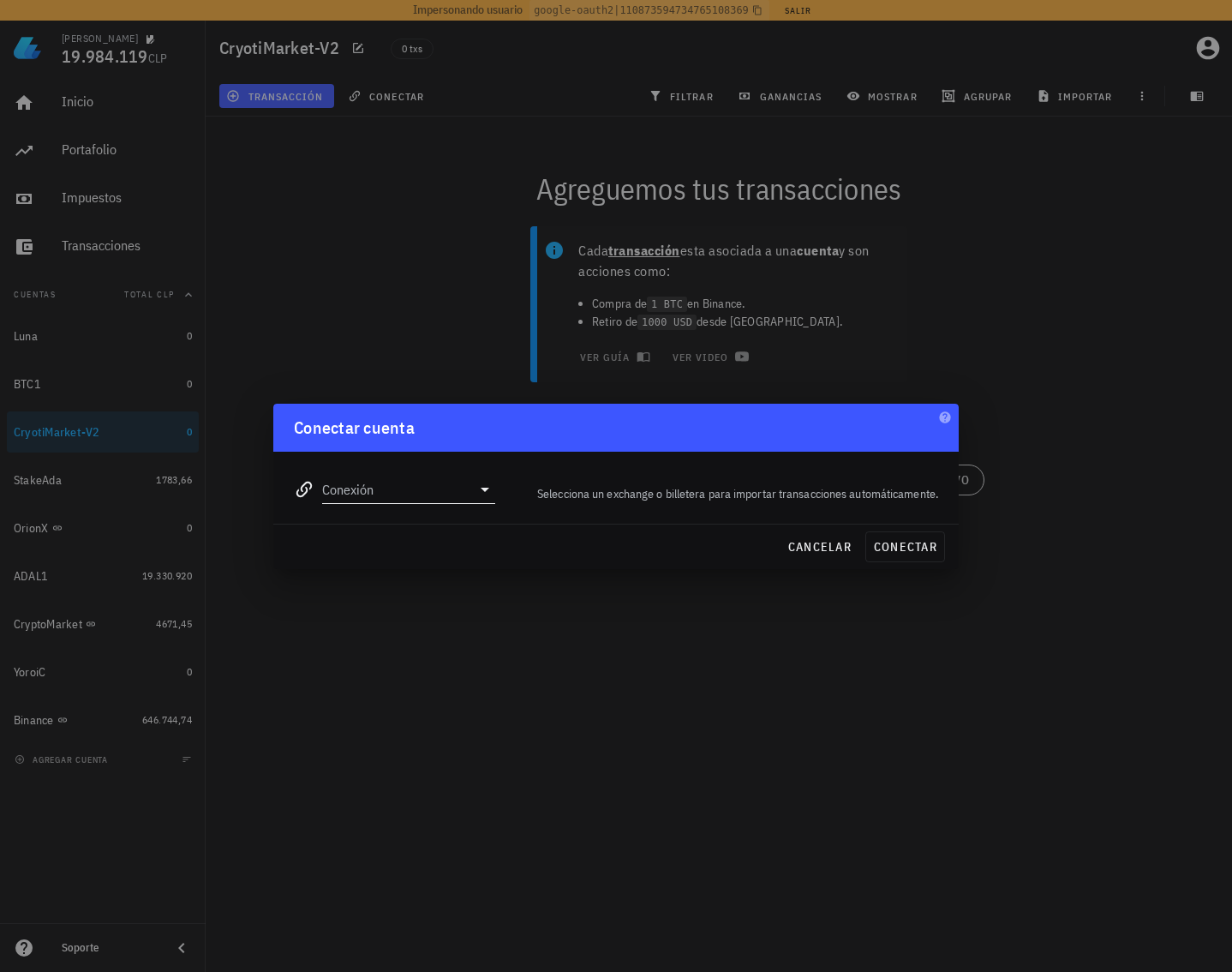
click at [444, 486] on input "Conexión" at bounding box center [396, 489] width 149 height 27
click at [434, 642] on div "CryptoMarket" at bounding box center [463, 654] width 187 height 37
type input "CryptoMarket"
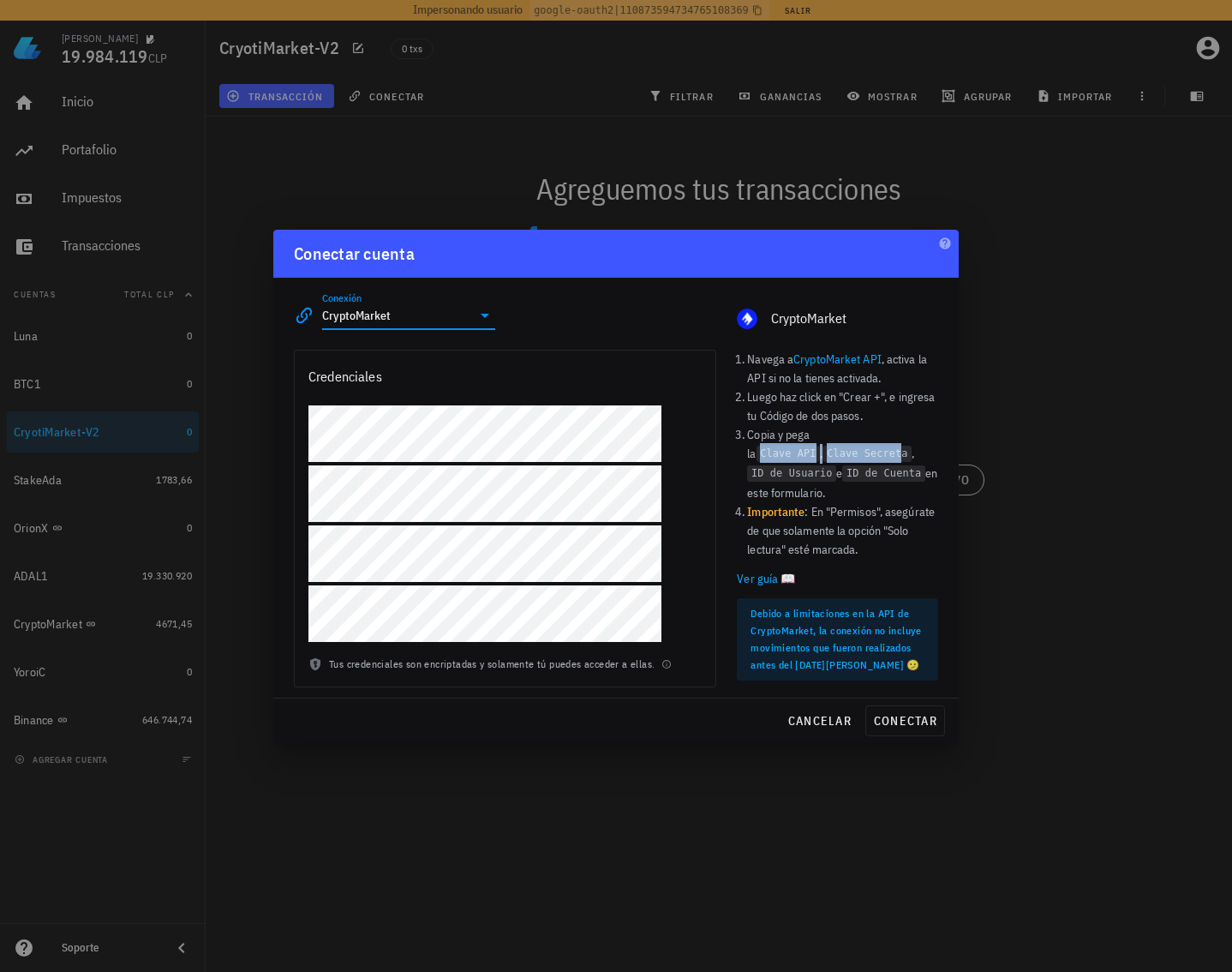
drag, startPoint x: 828, startPoint y: 434, endPoint x: 821, endPoint y: 455, distance: 22.1
click at [821, 455] on li "Copia y pega la Clave API , Clave Secreta , ID de Usuario e ID de Cuenta en est…" at bounding box center [843, 464] width 191 height 77
drag, startPoint x: 826, startPoint y: 457, endPoint x: 827, endPoint y: 434, distance: 23.0
click at [827, 434] on li "Copia y pega la Clave API , Clave Secreta , ID de Usuario e ID de Cuenta en est…" at bounding box center [843, 464] width 191 height 77
copy li "Clave API , Clave Secreta"
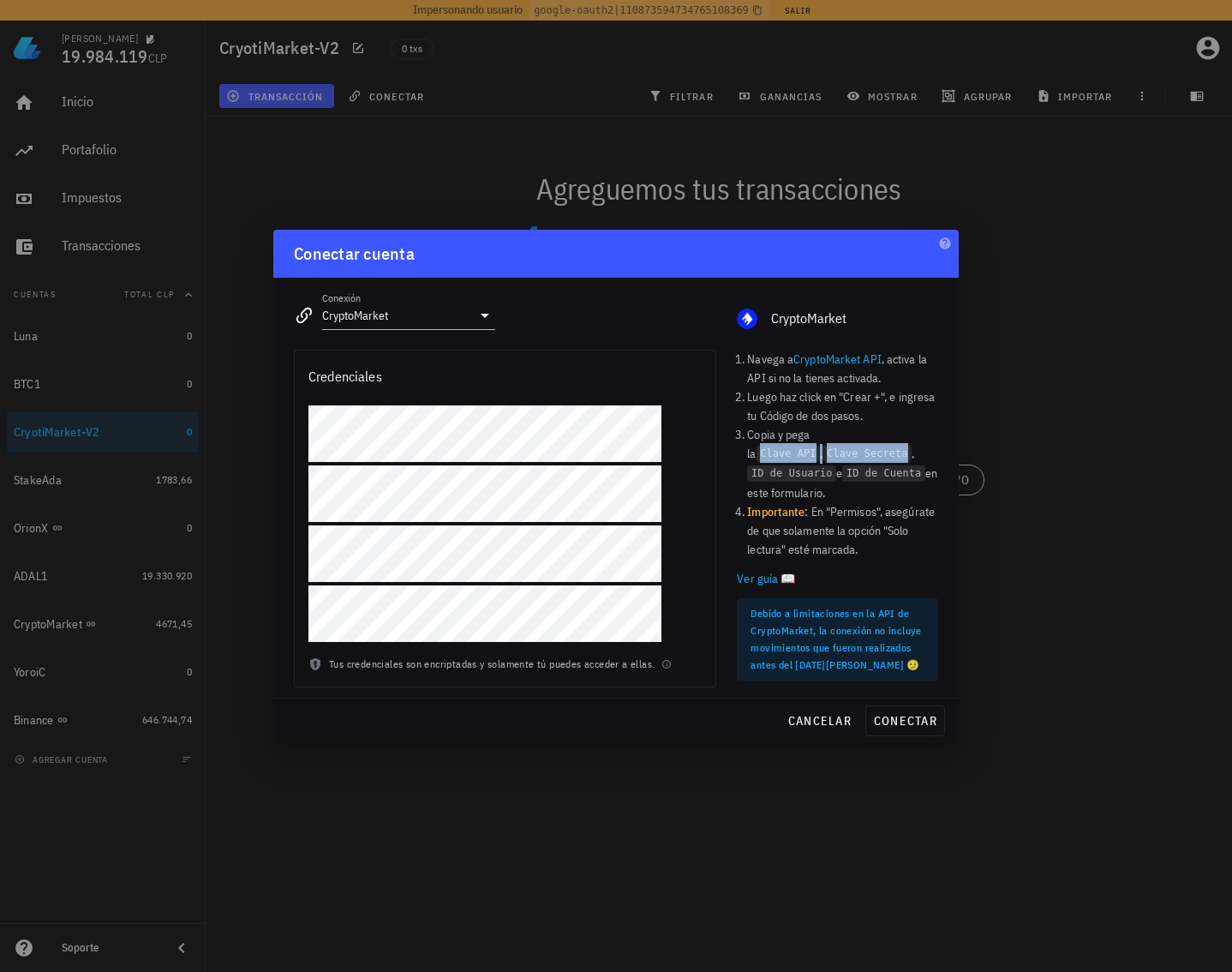
click at [837, 362] on link "CryptoMarket API" at bounding box center [837, 360] width 89 height 16
click at [758, 569] on link "Ver guía 📖" at bounding box center [837, 578] width 202 height 18
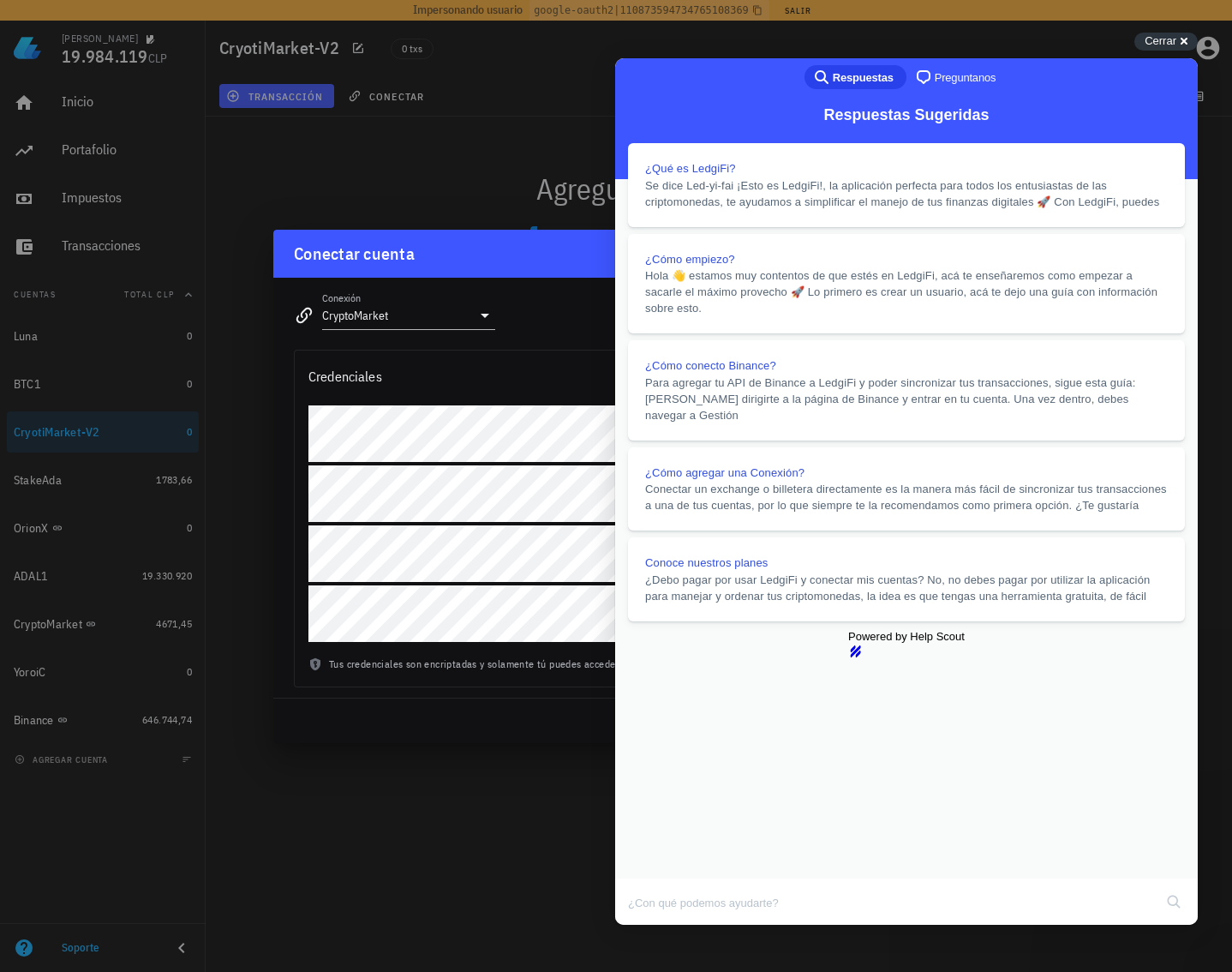
click at [505, 676] on div "Tus credenciales son encriptadas y solamente tú puedes acceder a ellas." at bounding box center [505, 670] width 421 height 31
click at [1182, 36] on div "Cerrar cross-small" at bounding box center [1165, 41] width 63 height 18
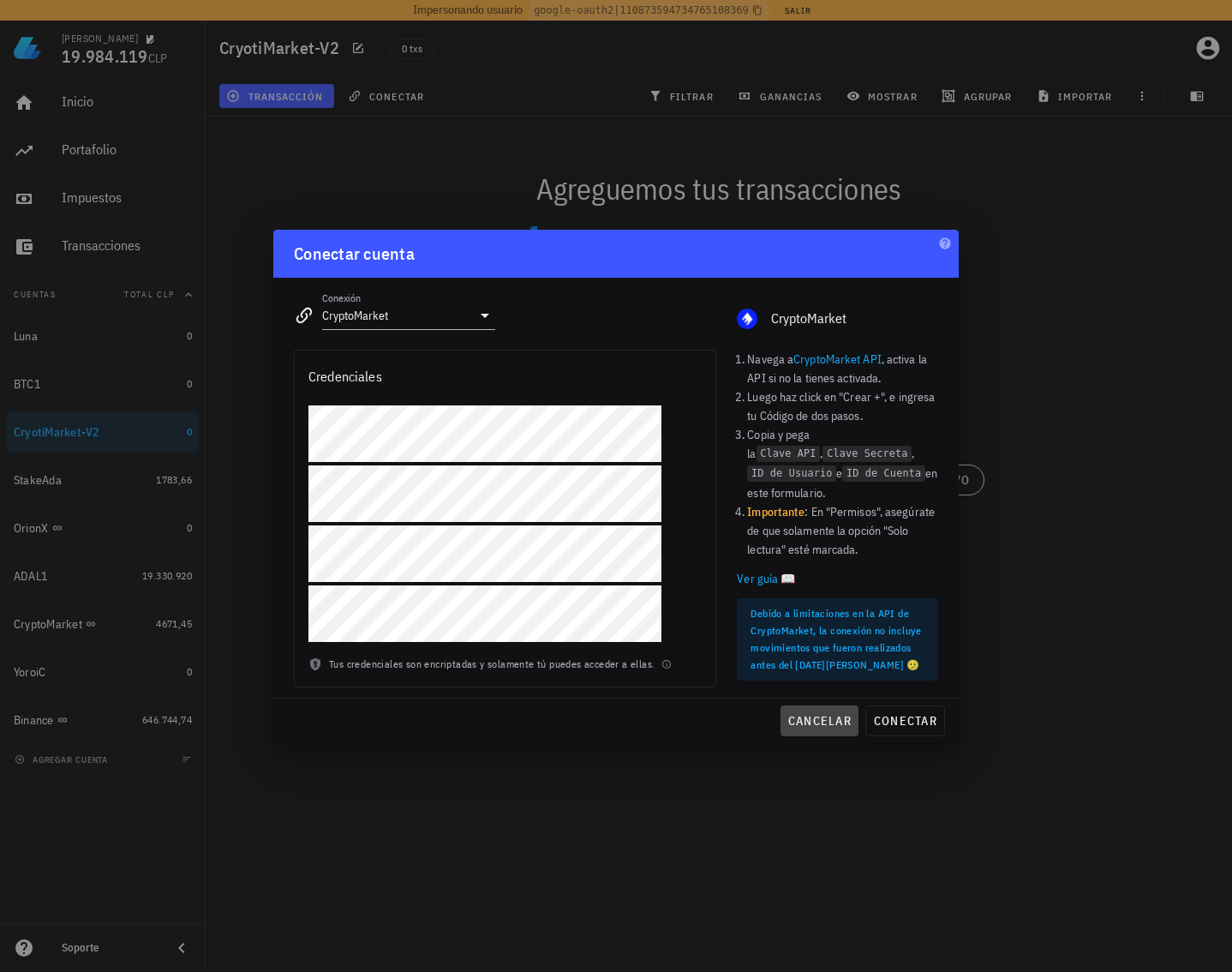
click at [815, 719] on span "cancelar" at bounding box center [819, 721] width 64 height 16
